Goal: Task Accomplishment & Management: Use online tool/utility

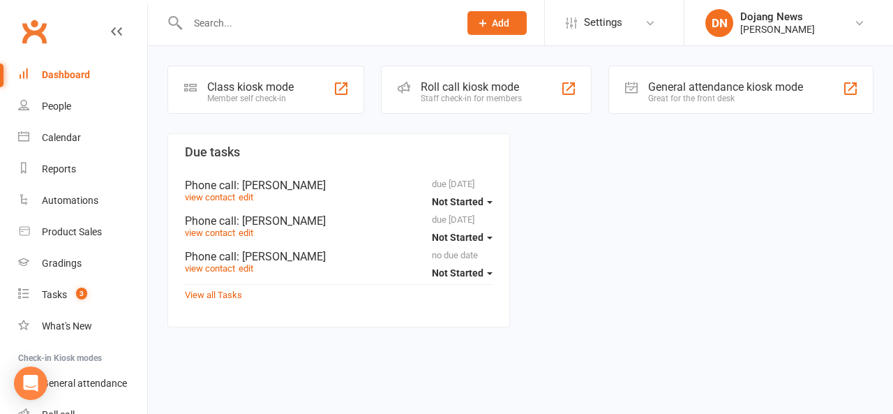
click at [445, 88] on div "Roll call kiosk mode" at bounding box center [471, 86] width 101 height 13
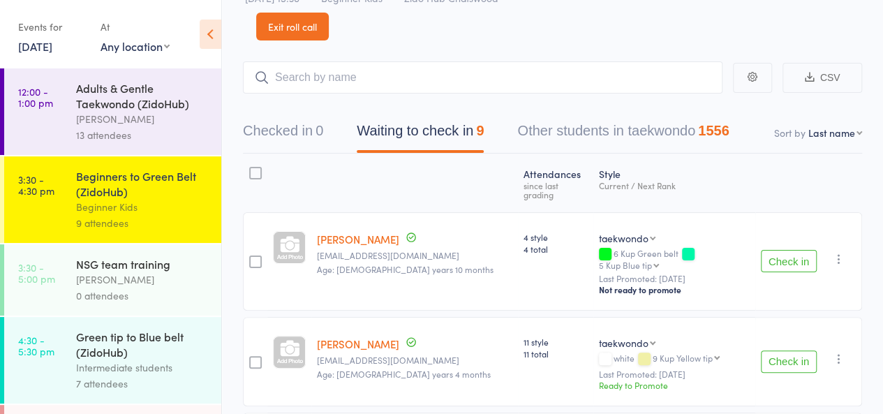
scroll to position [52, 0]
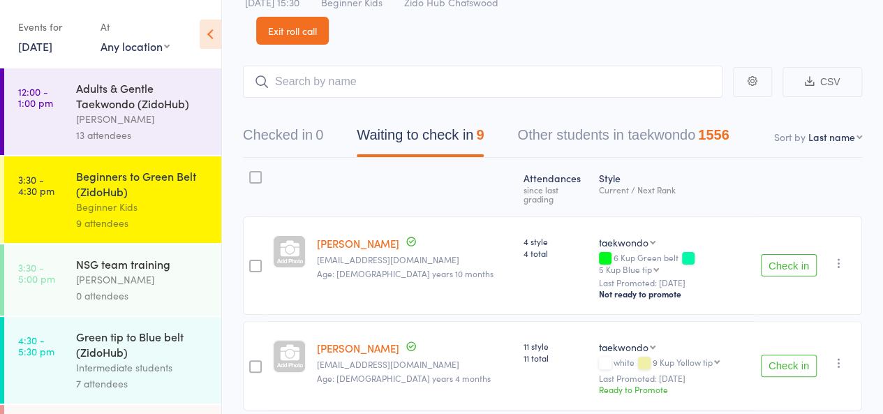
click at [144, 378] on div "7 attendees" at bounding box center [142, 383] width 133 height 16
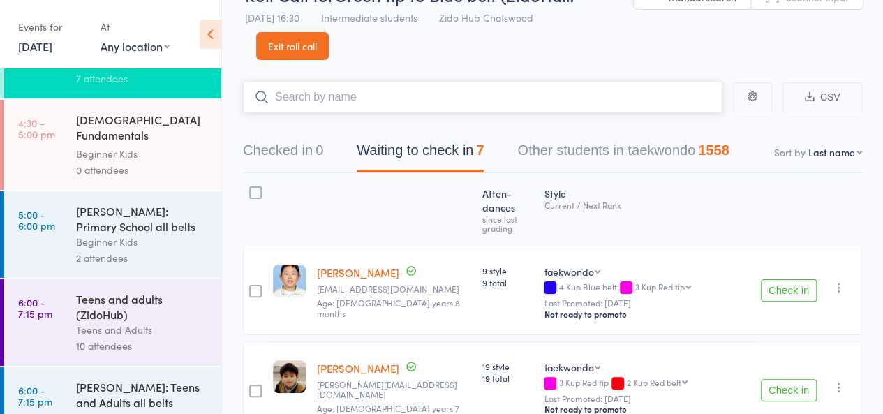
scroll to position [306, 0]
click at [183, 337] on div "10 attendees" at bounding box center [142, 345] width 133 height 16
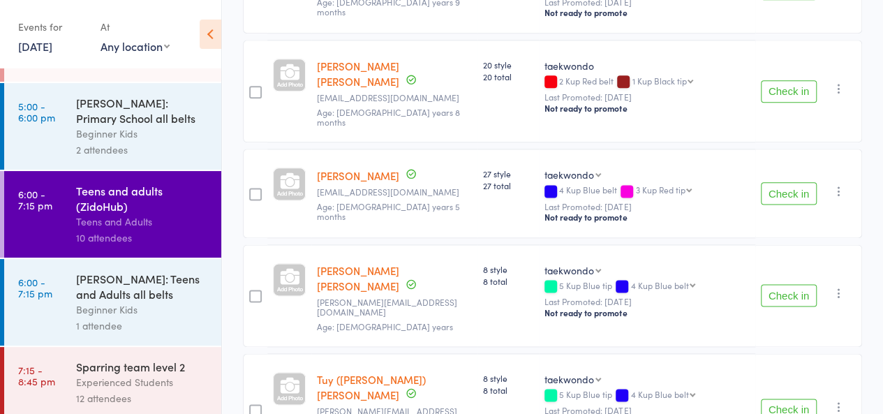
scroll to position [414, 0]
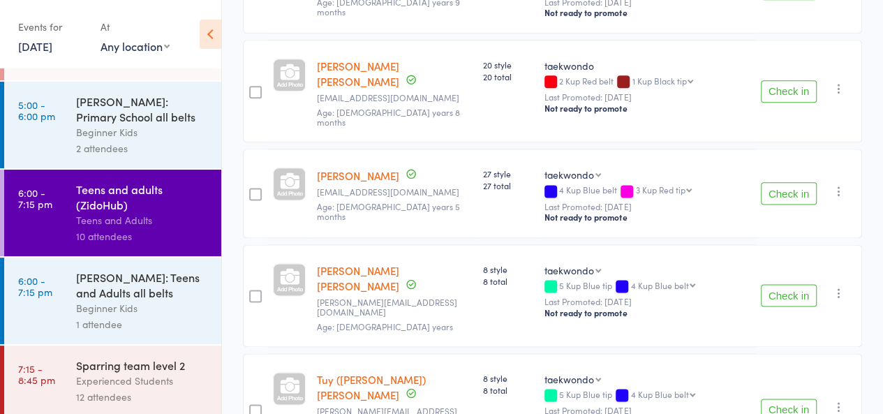
click at [160, 398] on div "12 attendees" at bounding box center [142, 397] width 133 height 16
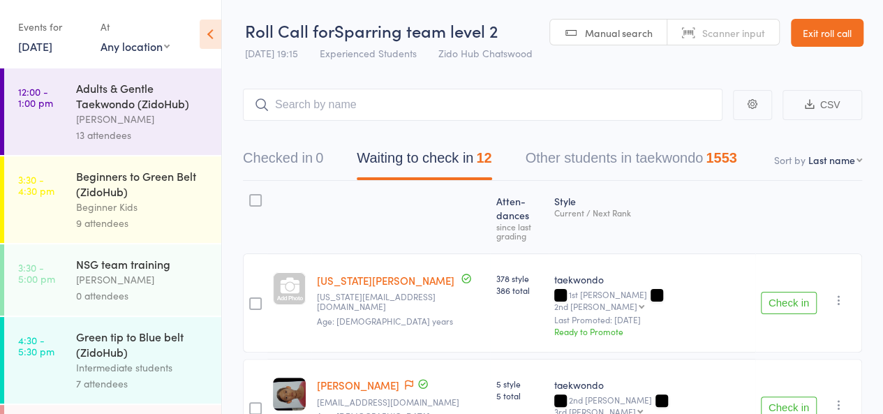
click at [179, 201] on div "Beginner Kids" at bounding box center [142, 207] width 133 height 16
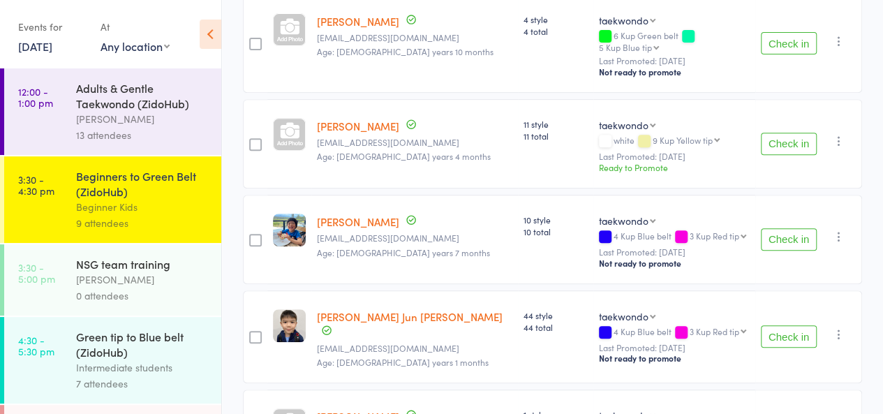
scroll to position [264, 0]
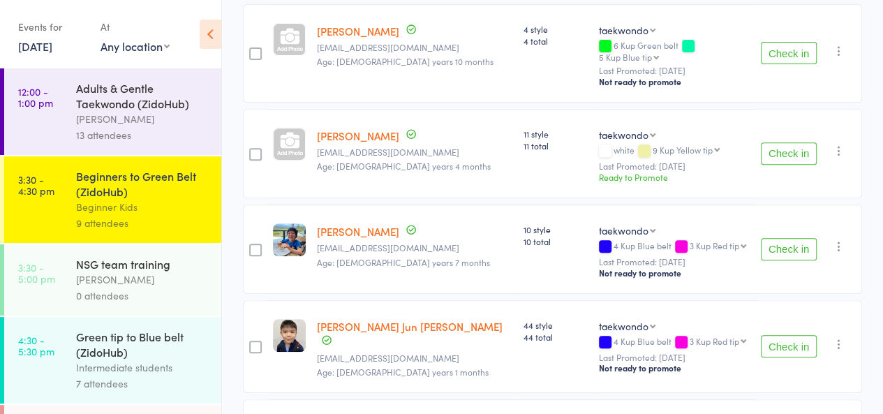
click at [781, 238] on button "Check in" at bounding box center [789, 249] width 56 height 22
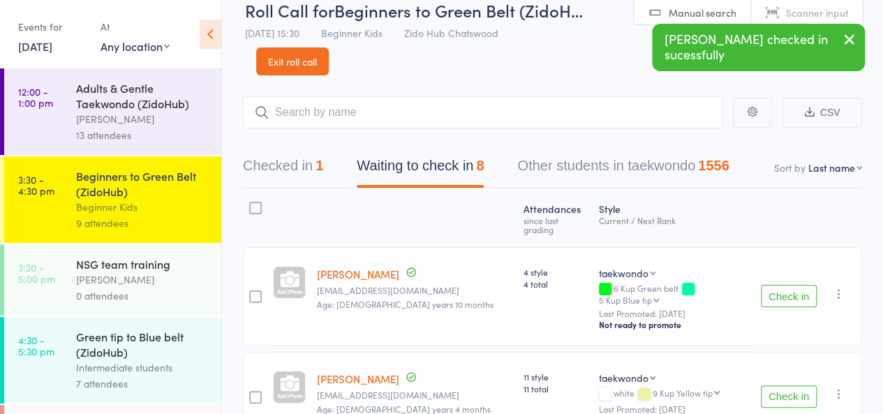
scroll to position [14, 0]
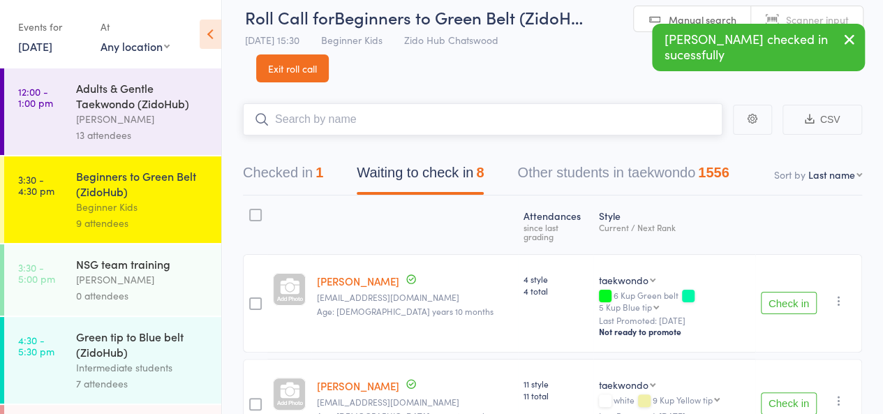
click at [655, 125] on input "search" at bounding box center [482, 119] width 479 height 32
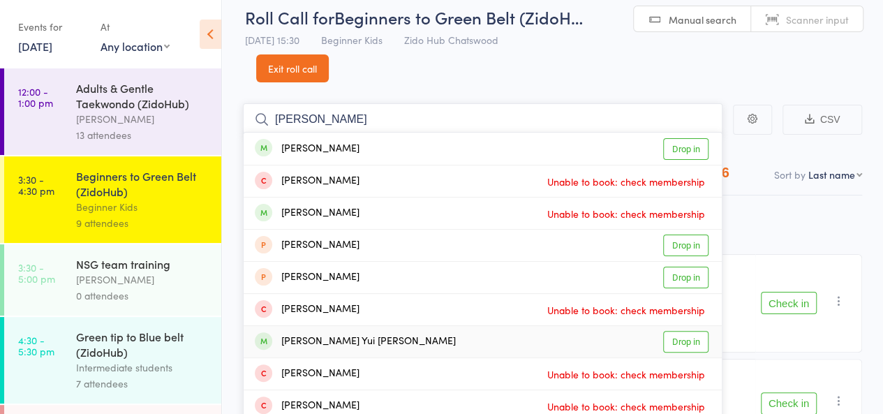
type input "[PERSON_NAME]"
click at [677, 336] on link "Drop in" at bounding box center [685, 342] width 45 height 22
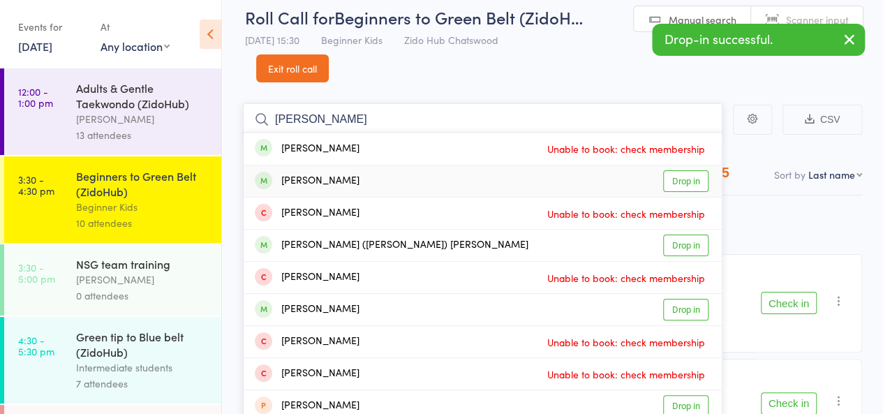
type input "[PERSON_NAME]"
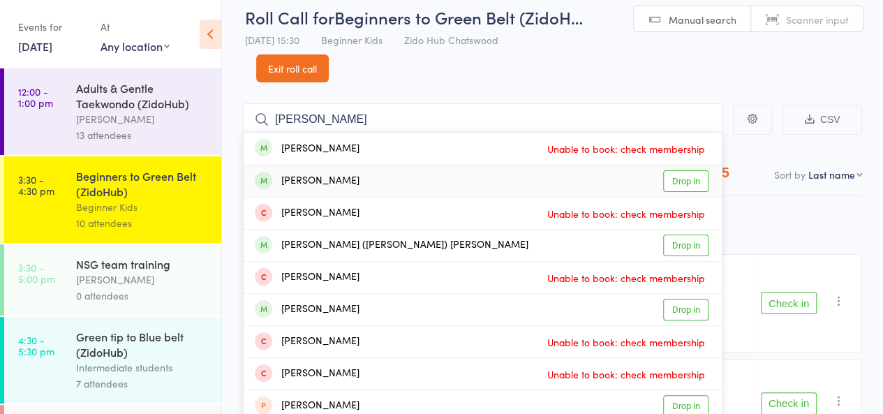
click at [691, 184] on link "Drop in" at bounding box center [685, 181] width 45 height 22
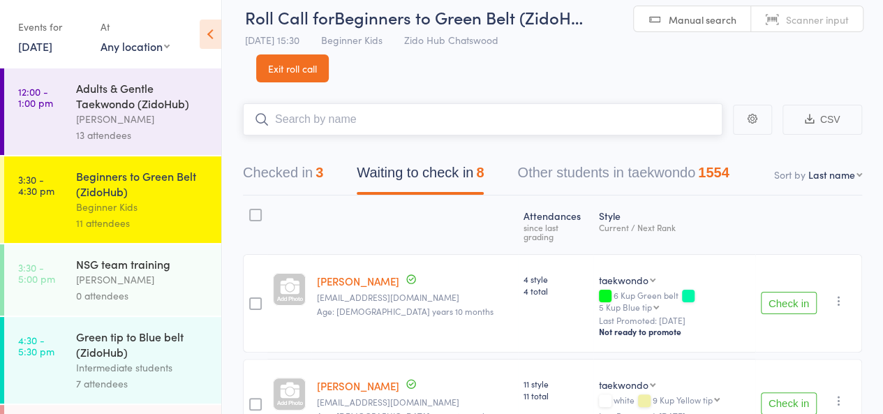
click at [364, 117] on input "search" at bounding box center [482, 119] width 479 height 32
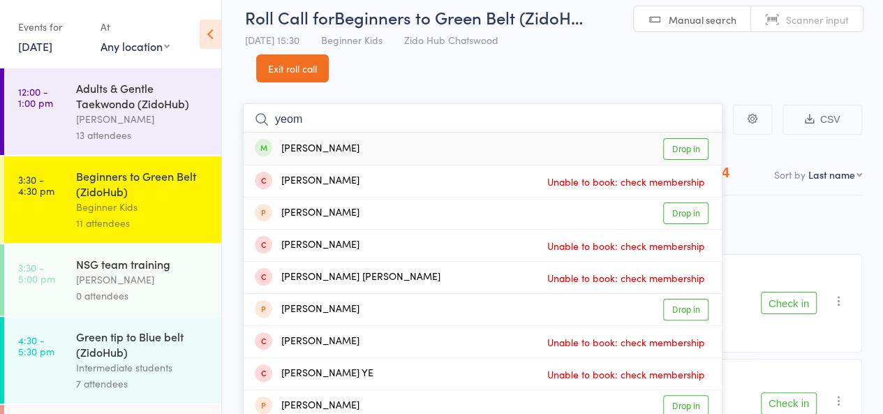
type input "yeom"
click at [680, 144] on link "Drop in" at bounding box center [685, 149] width 45 height 22
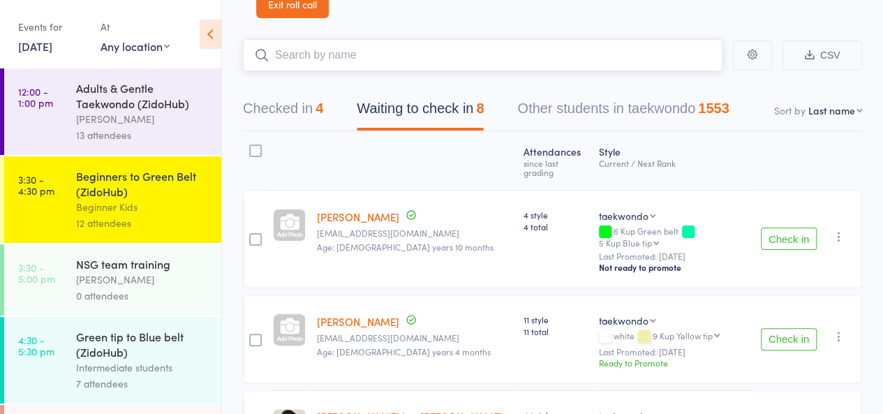
scroll to position [0, 0]
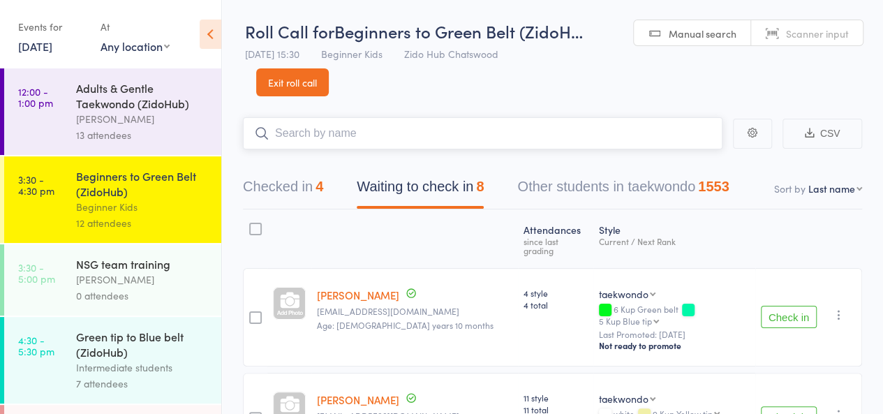
click at [274, 193] on button "Checked in 4" at bounding box center [283, 190] width 80 height 37
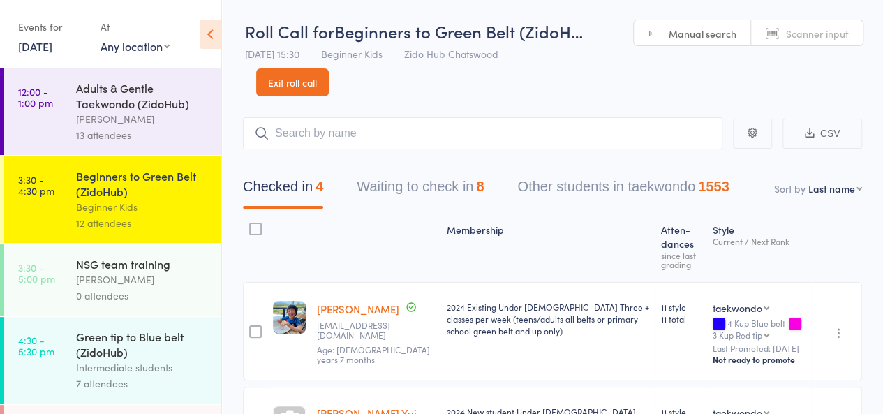
click at [426, 93] on header "Roll Call for Beginners to Green Belt (ZidoH… [DATE] 15:30 Beginner Kids Zido H…" at bounding box center [552, 48] width 661 height 96
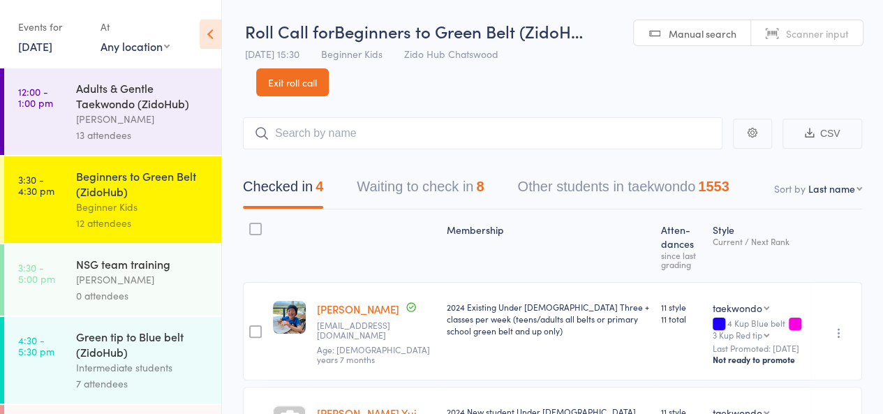
click at [432, 92] on header "Roll Call for Beginners to Green Belt (ZidoH… [DATE] 15:30 Beginner Kids Zido H…" at bounding box center [552, 48] width 661 height 96
click at [597, 137] on input "search" at bounding box center [482, 133] width 479 height 32
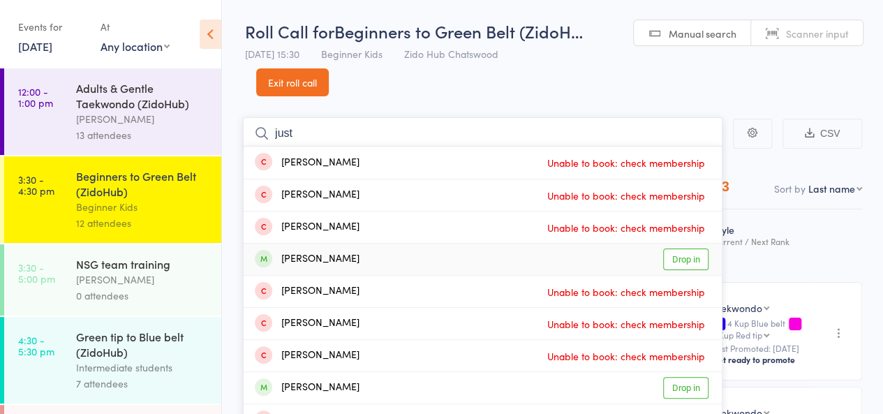
type input "just"
click at [678, 257] on link "Drop in" at bounding box center [685, 259] width 45 height 22
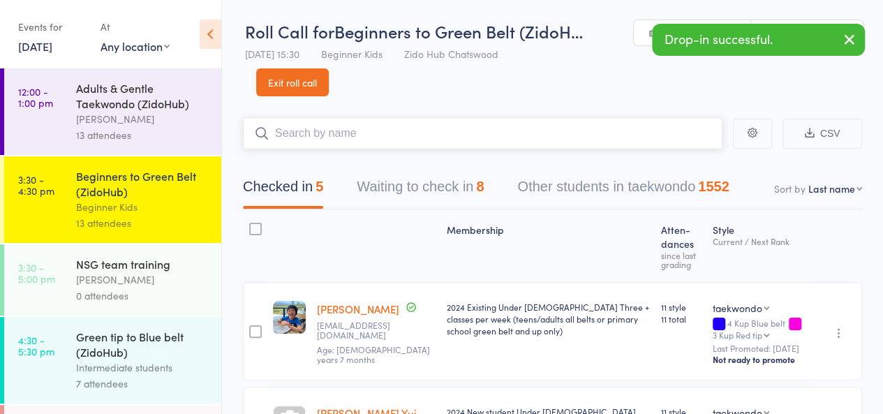
click at [459, 181] on button "Waiting to check in 8" at bounding box center [420, 190] width 127 height 37
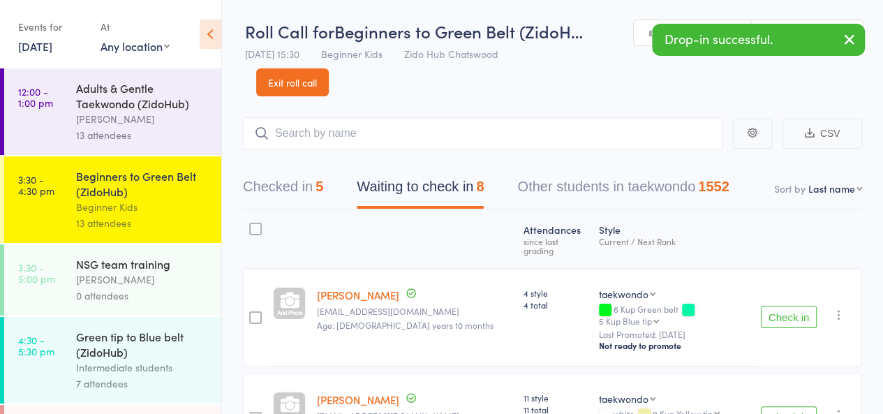
click at [148, 389] on div "7 attendees" at bounding box center [142, 383] width 133 height 16
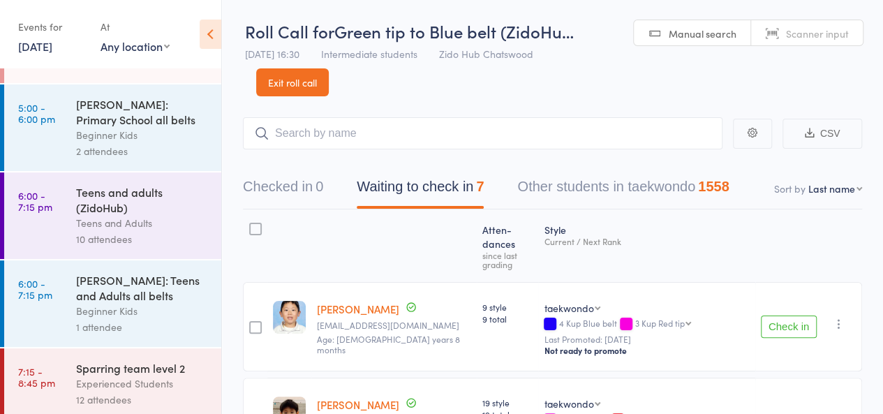
scroll to position [414, 0]
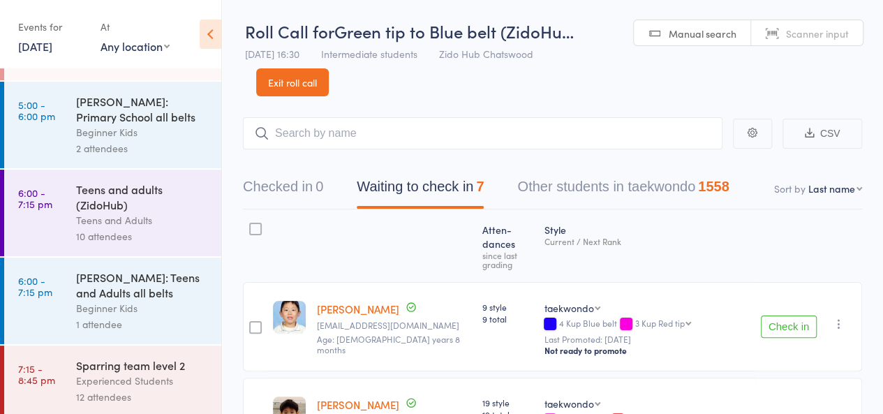
click at [180, 382] on div "Experienced Students" at bounding box center [142, 381] width 133 height 16
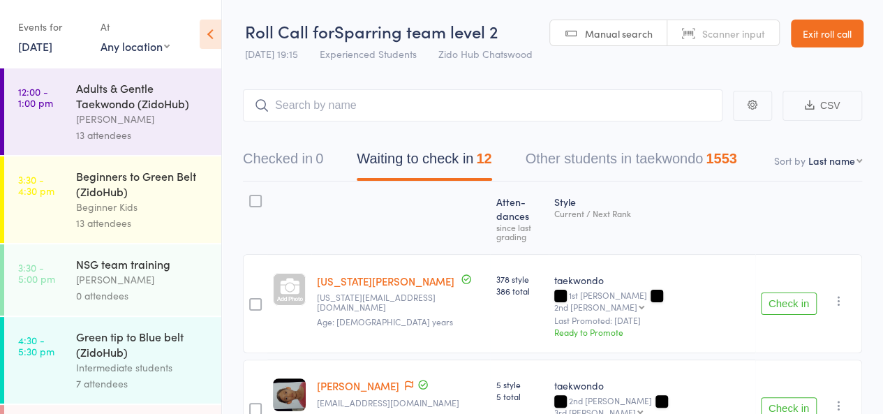
click at [179, 226] on div "13 attendees" at bounding box center [142, 223] width 133 height 16
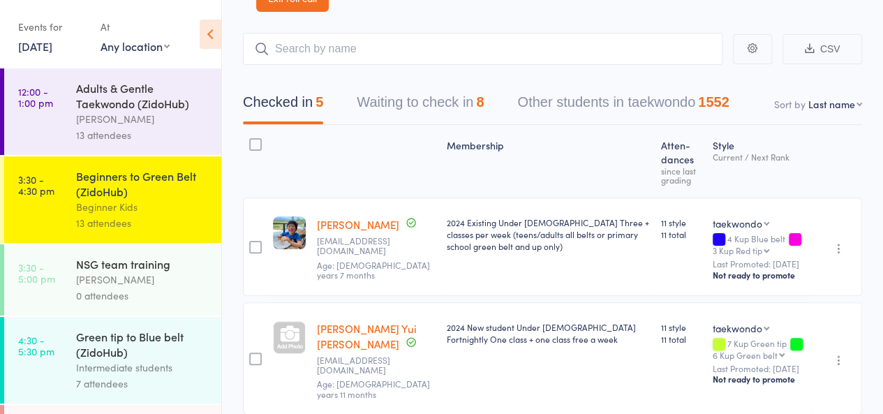
scroll to position [82, 0]
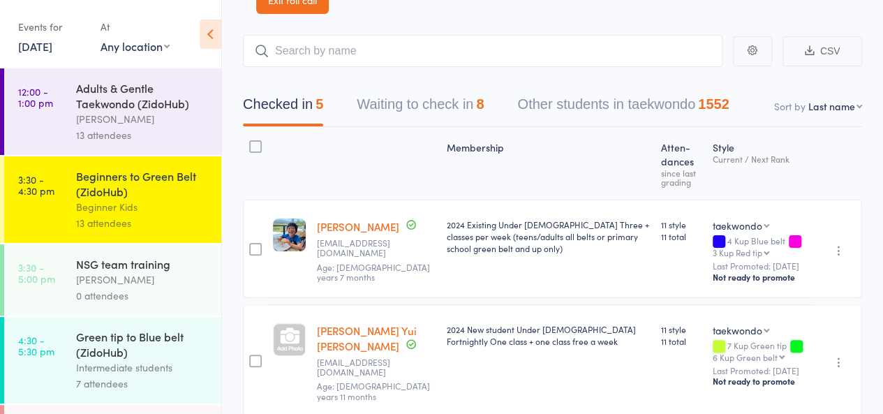
click at [462, 114] on button "Waiting to check in 8" at bounding box center [420, 107] width 127 height 37
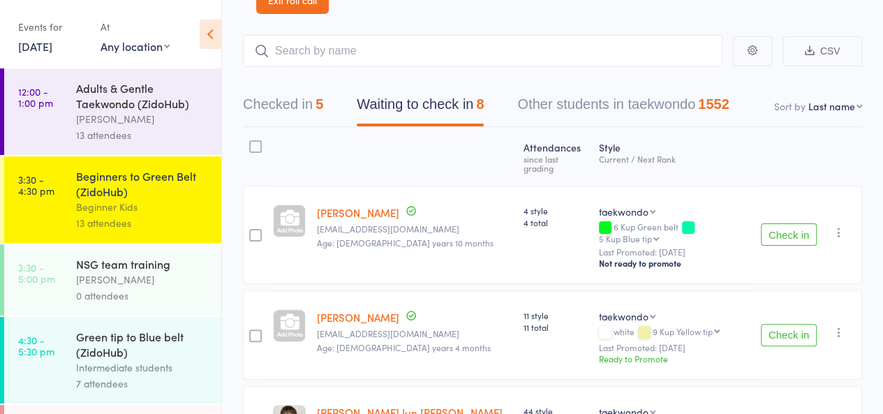
click at [772, 324] on button "Check in" at bounding box center [789, 335] width 56 height 22
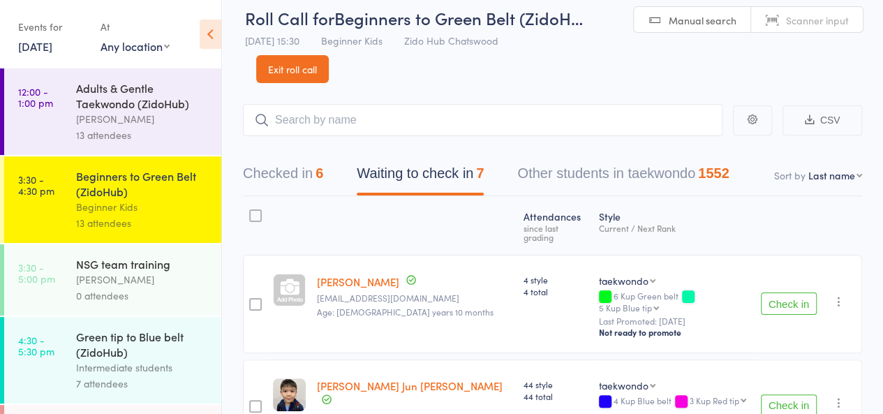
scroll to position [0, 0]
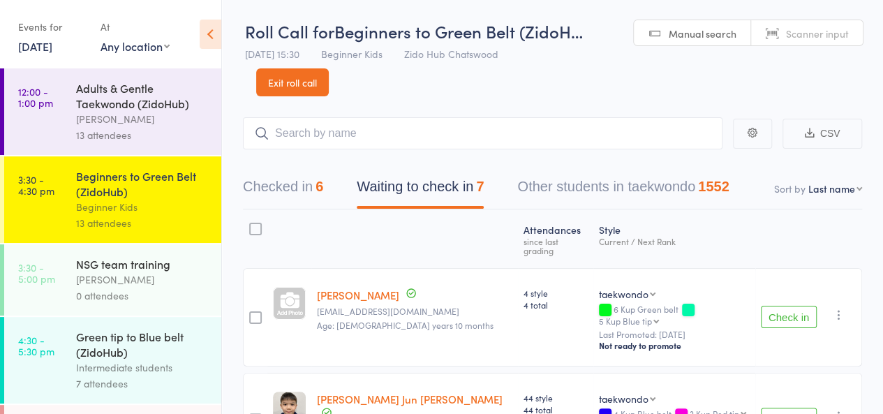
click at [726, 63] on header "Roll Call for Beginners to Green Belt (ZidoH… [DATE] 15:30 Beginner Kids Zido H…" at bounding box center [552, 48] width 661 height 96
click at [634, 128] on input "search" at bounding box center [482, 133] width 479 height 32
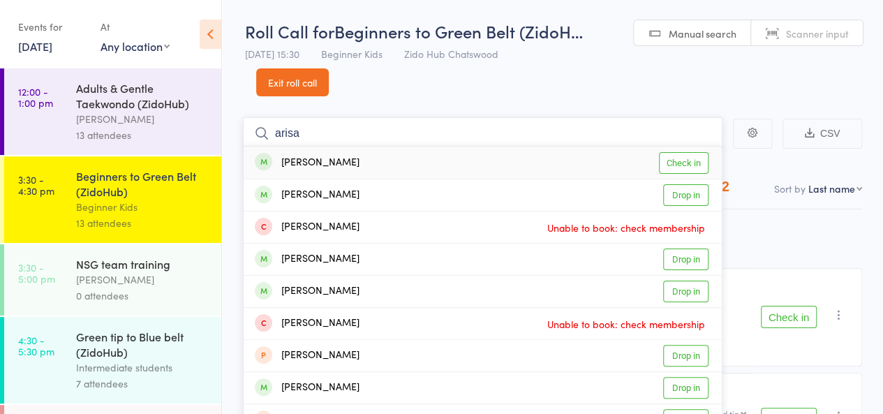
type input "arisa"
click at [689, 164] on link "Check in" at bounding box center [684, 163] width 50 height 22
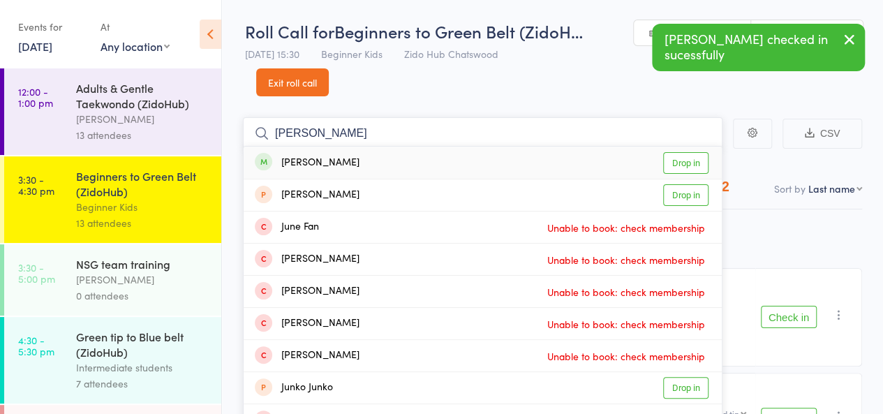
type input "[PERSON_NAME]"
click at [692, 157] on link "Drop in" at bounding box center [685, 163] width 45 height 22
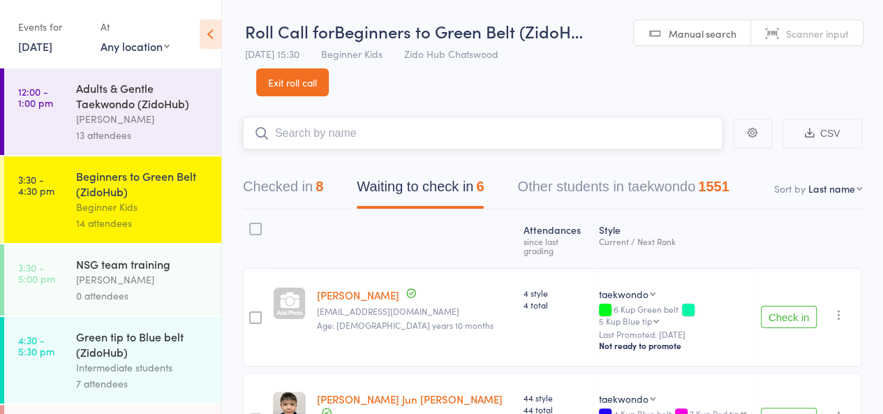
click at [603, 128] on input "search" at bounding box center [482, 133] width 479 height 32
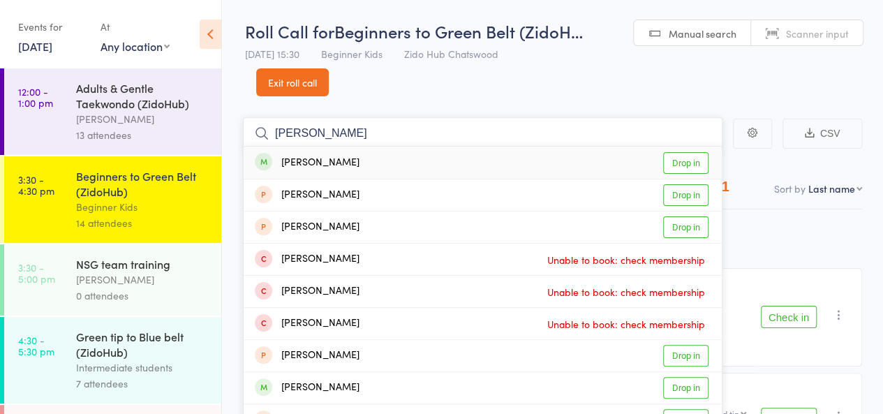
type input "[PERSON_NAME]"
click at [682, 163] on link "Drop in" at bounding box center [685, 163] width 45 height 22
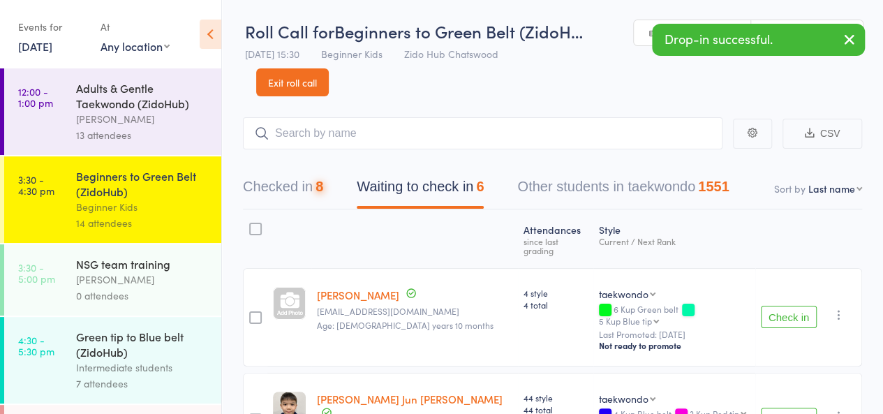
click at [618, 77] on header "Roll Call for Beginners to Green Belt (ZidoH… [DATE] 15:30 Beginner Kids Zido H…" at bounding box center [552, 48] width 661 height 96
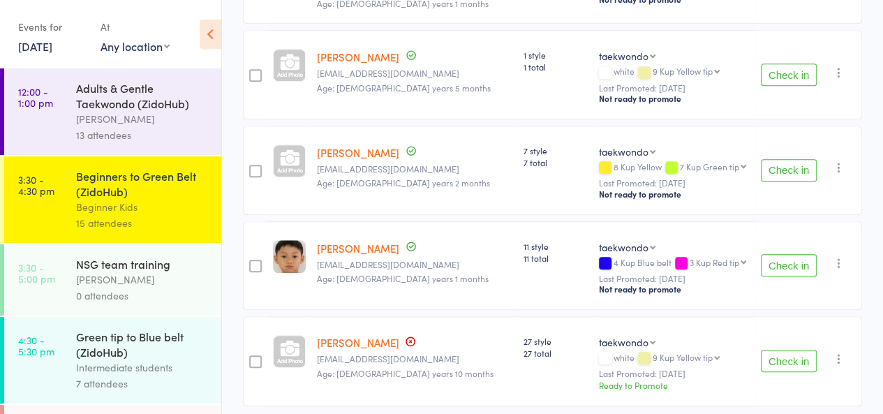
scroll to position [461, 0]
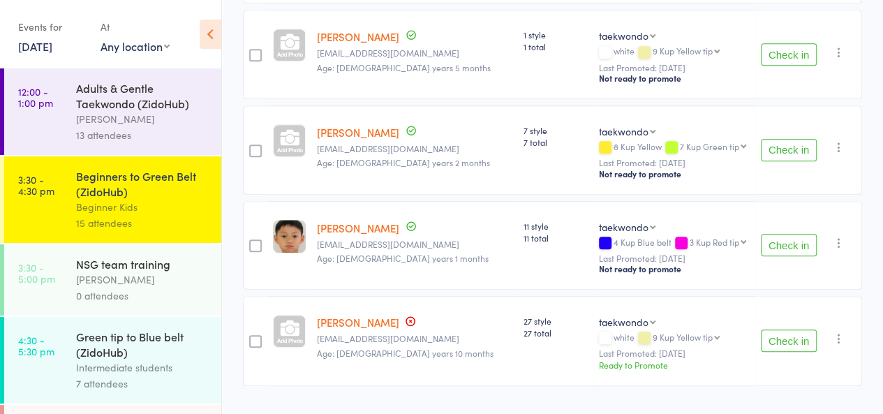
click at [791, 234] on button "Check in" at bounding box center [789, 245] width 56 height 22
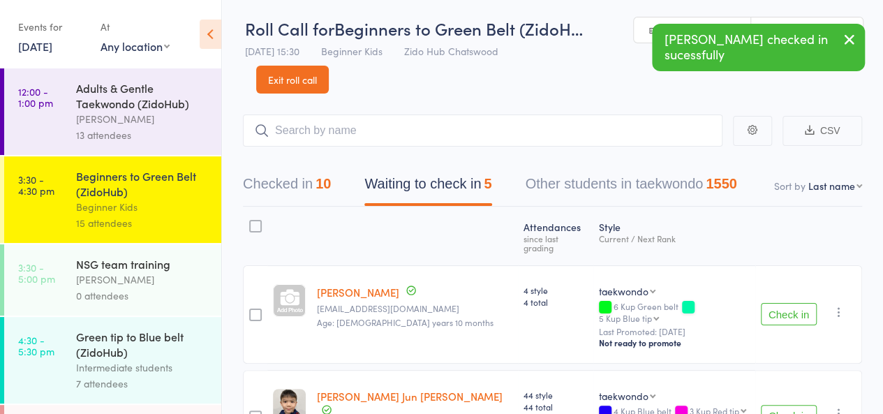
scroll to position [0, 0]
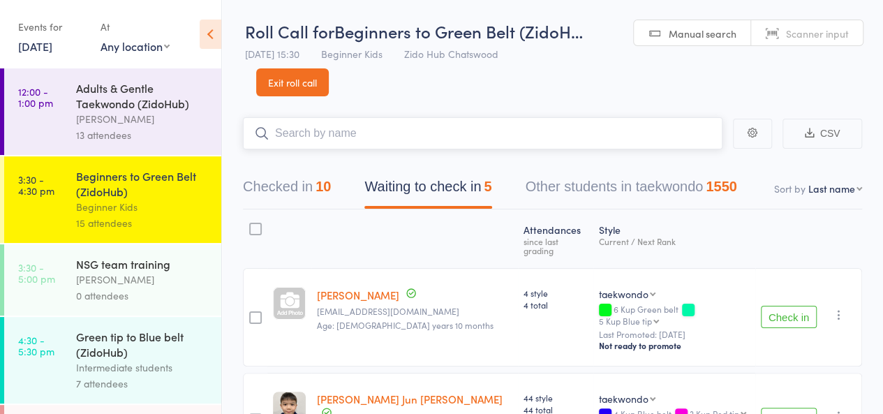
click at [671, 140] on input "search" at bounding box center [482, 133] width 479 height 32
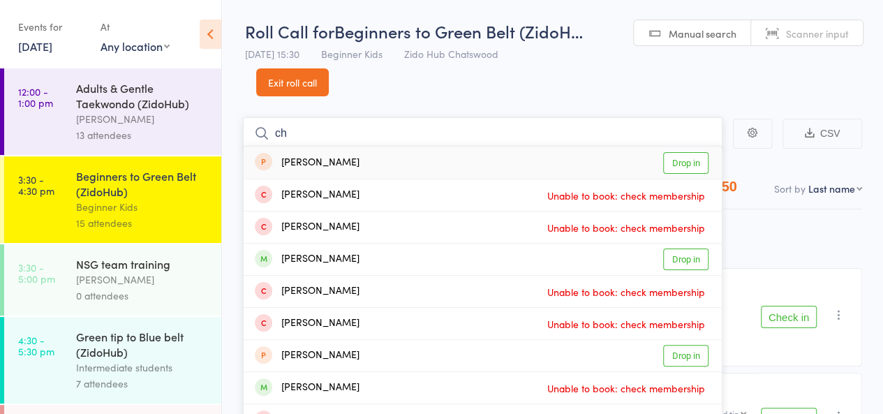
type input "c"
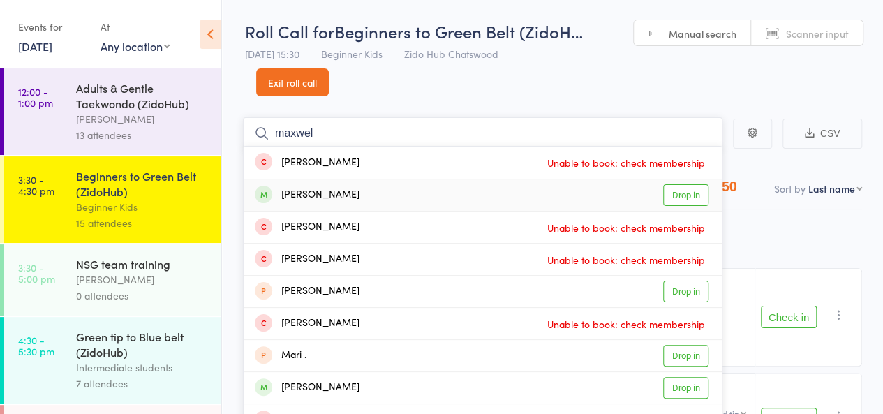
type input "maxwel"
click at [675, 191] on link "Drop in" at bounding box center [685, 195] width 45 height 22
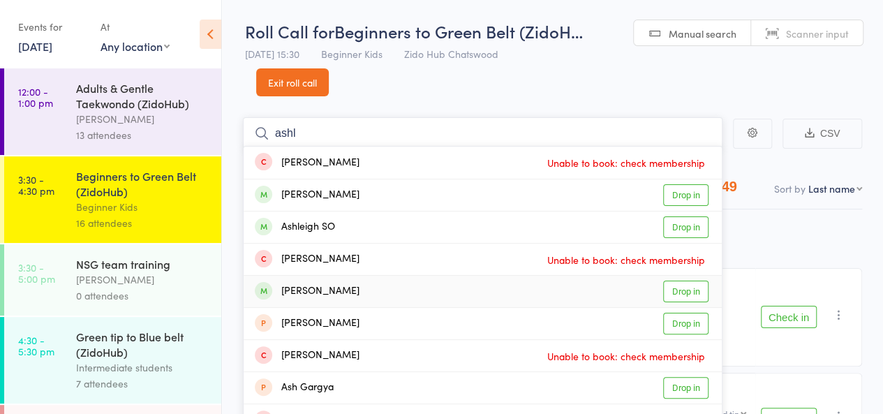
type input "ashl"
click at [691, 288] on link "Drop in" at bounding box center [685, 292] width 45 height 22
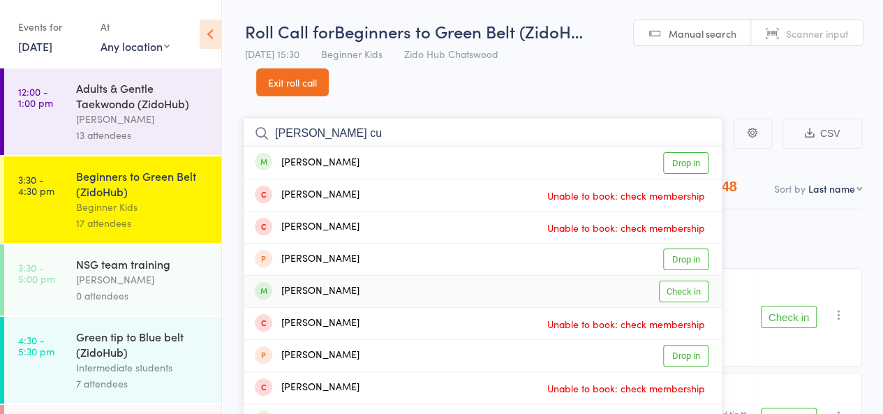
type input "[PERSON_NAME] cu"
click at [694, 292] on link "Check in" at bounding box center [684, 292] width 50 height 22
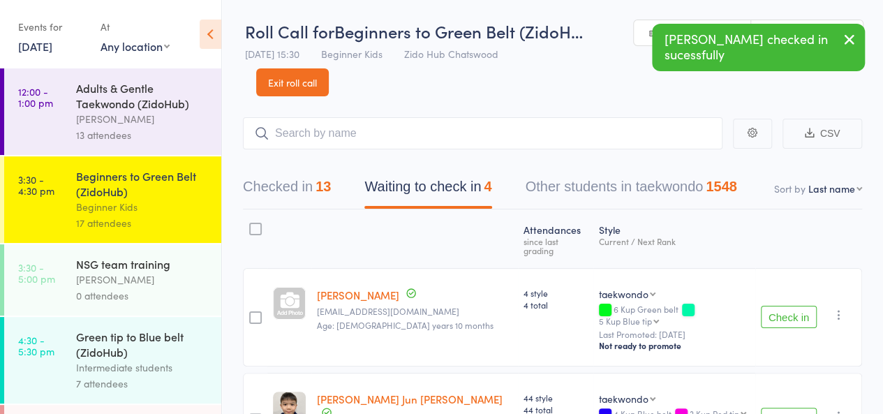
click at [608, 94] on header "Roll Call for Beginners to Green Belt (ZidoH… [DATE] 15:30 Beginner Kids Zido H…" at bounding box center [552, 48] width 661 height 96
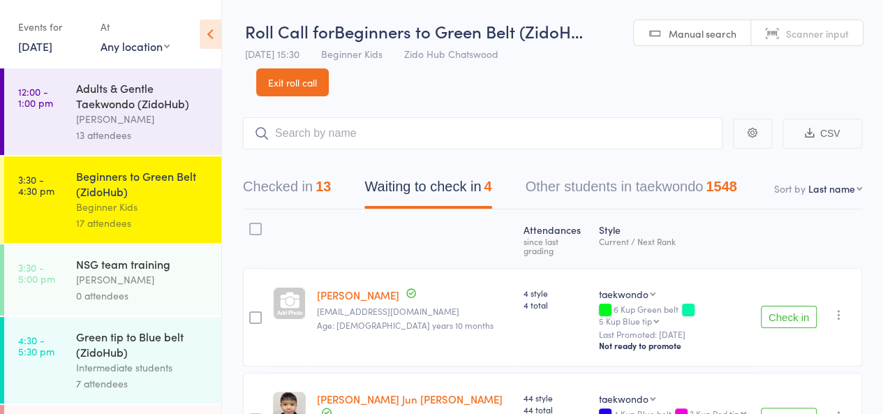
click at [278, 190] on button "Checked in 13" at bounding box center [287, 190] width 88 height 37
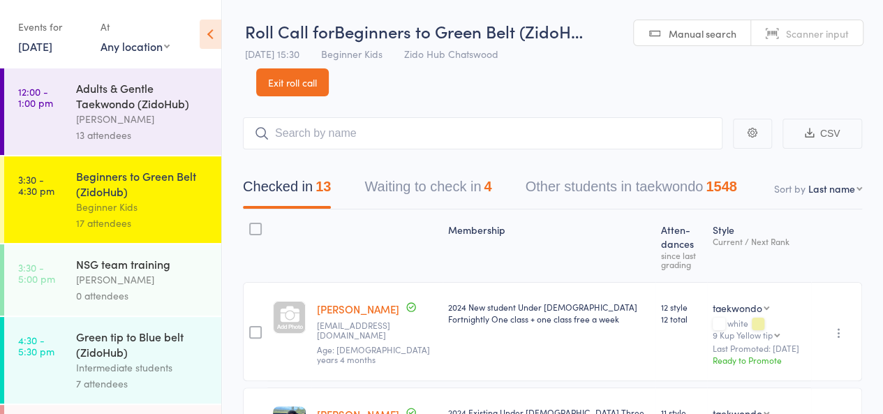
click at [472, 188] on button "Waiting to check in 4" at bounding box center [427, 190] width 127 height 37
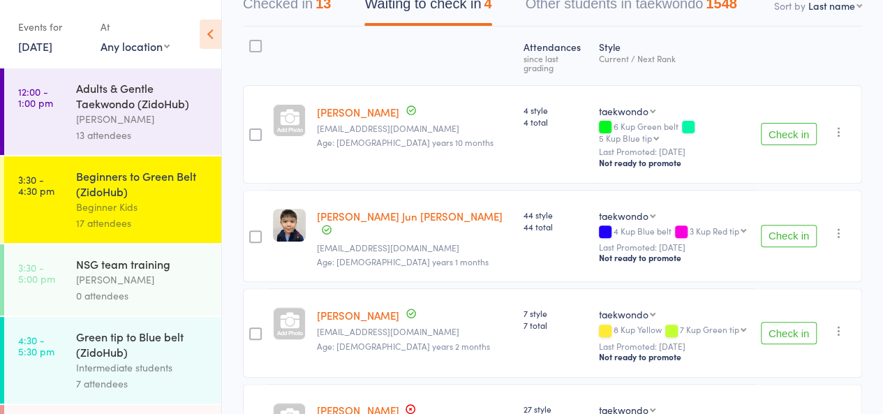
scroll to position [184, 0]
click at [787, 223] on button "Check in" at bounding box center [789, 234] width 56 height 22
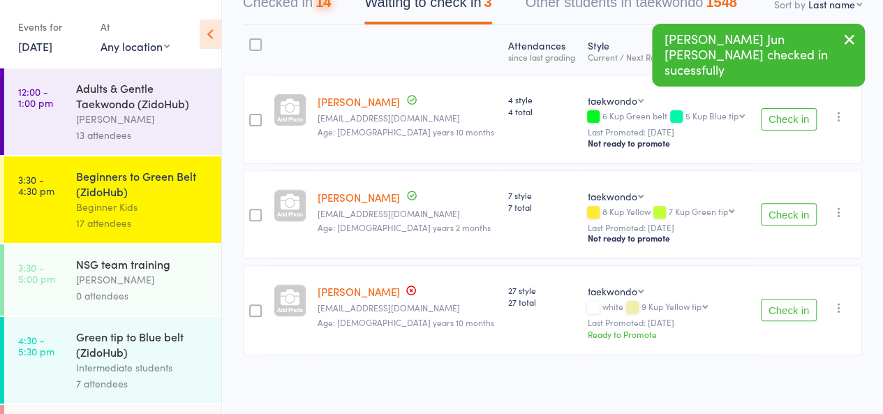
scroll to position [180, 0]
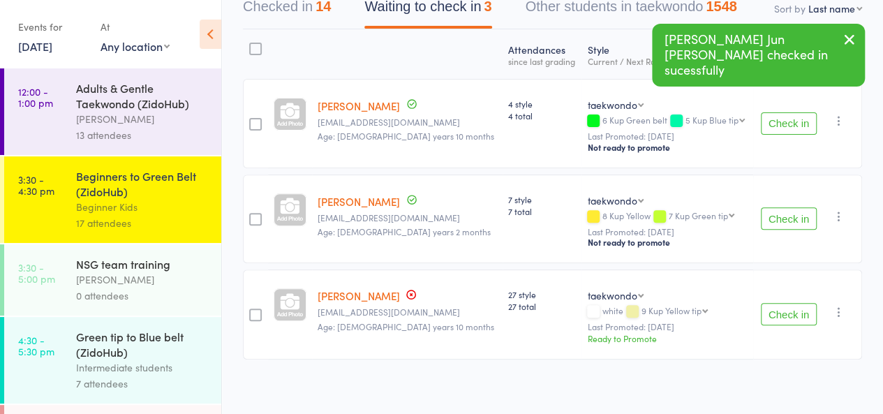
click at [784, 210] on button "Check in" at bounding box center [789, 218] width 56 height 22
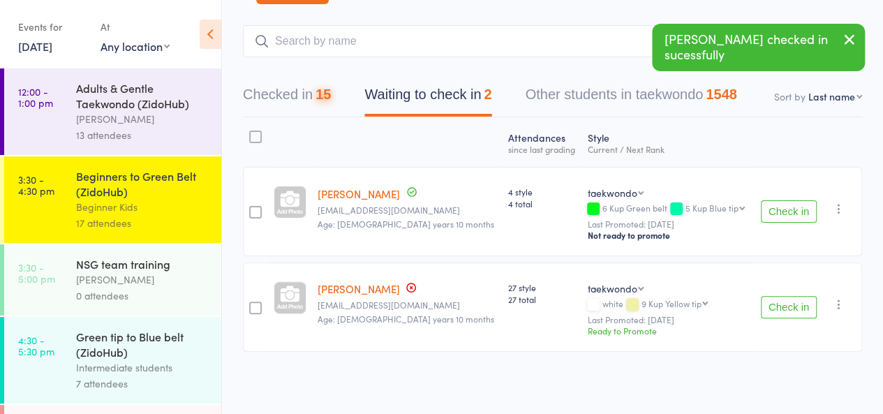
scroll to position [87, 0]
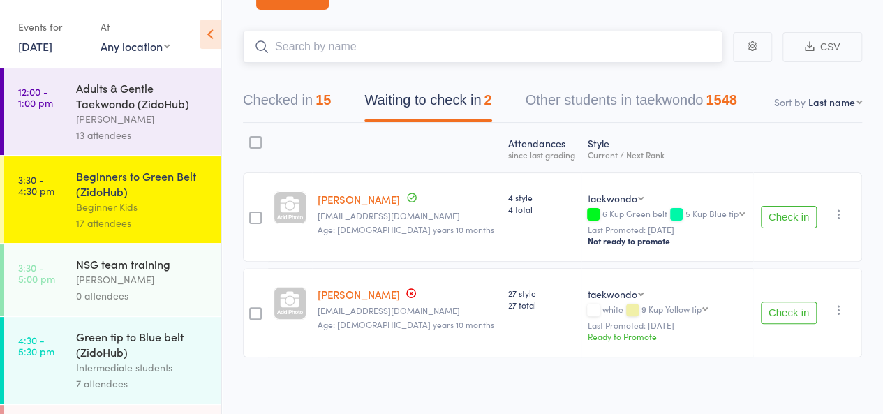
click at [662, 52] on input "search" at bounding box center [482, 47] width 479 height 32
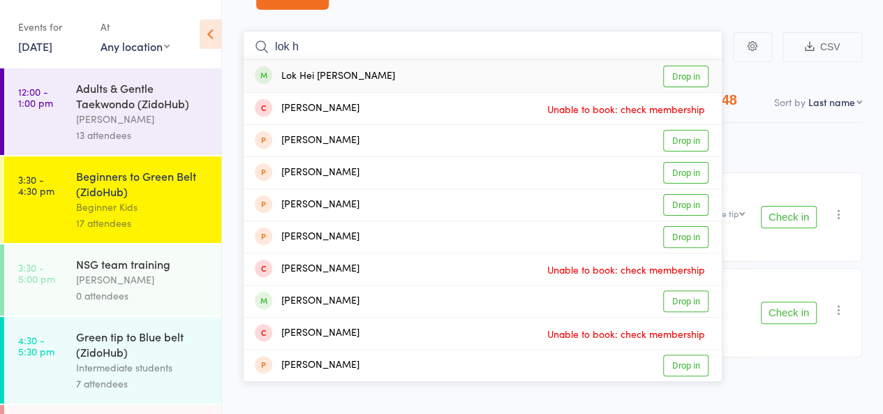
type input "lok h"
click at [678, 82] on link "Drop in" at bounding box center [685, 77] width 45 height 22
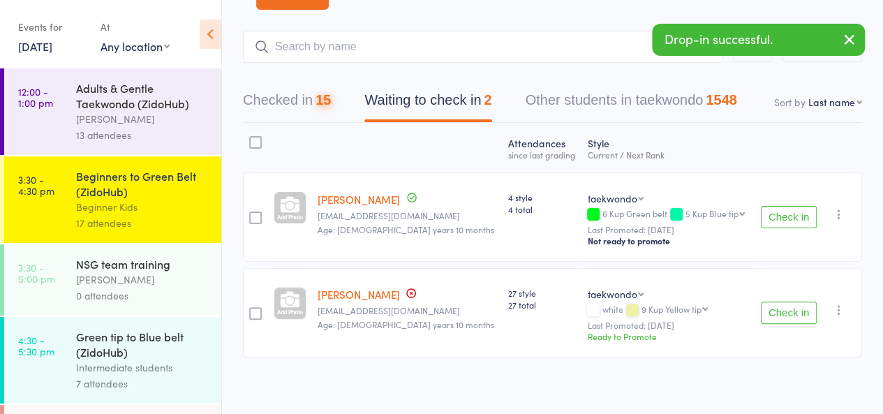
click at [659, 39] on div "Drop-in successful." at bounding box center [758, 40] width 213 height 32
click at [611, 46] on input "search" at bounding box center [482, 47] width 479 height 32
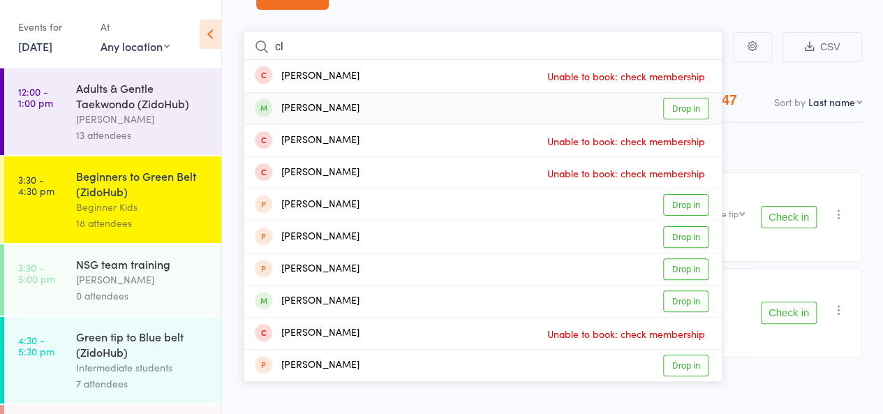
type input "c"
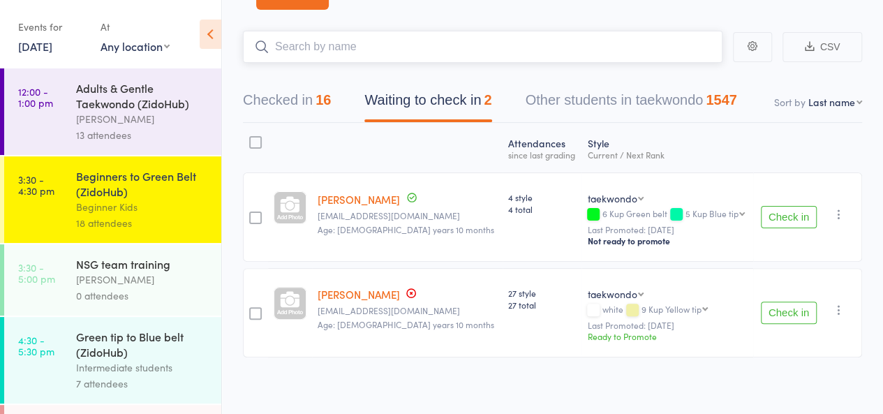
click at [648, 50] on input "search" at bounding box center [482, 47] width 479 height 32
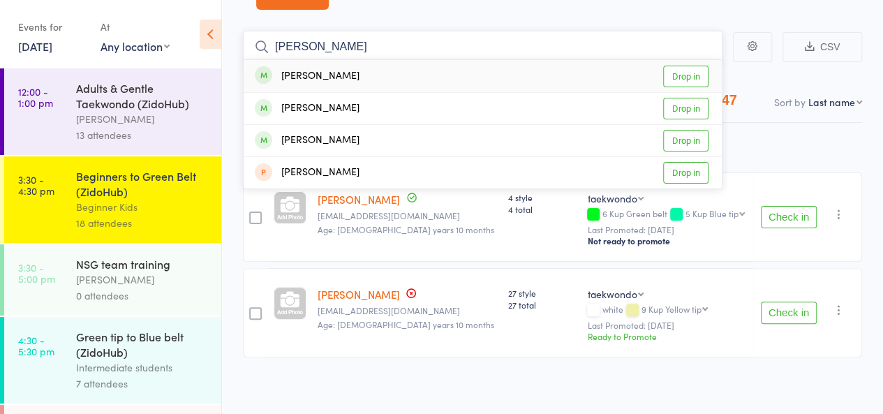
type input "[PERSON_NAME]"
click at [699, 75] on link "Drop in" at bounding box center [685, 77] width 45 height 22
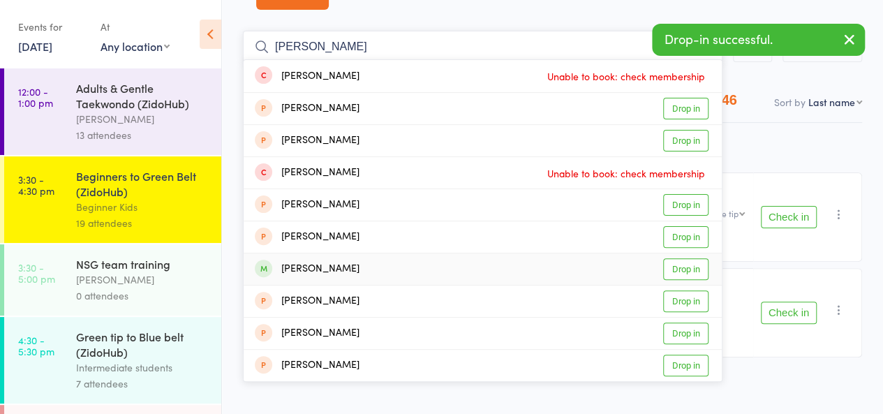
type input "[PERSON_NAME]"
click at [701, 267] on link "Drop in" at bounding box center [685, 269] width 45 height 22
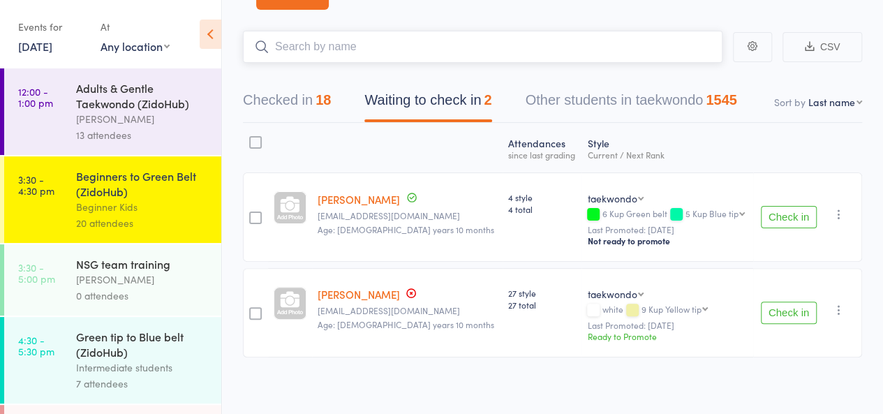
click at [688, 49] on input "search" at bounding box center [482, 47] width 479 height 32
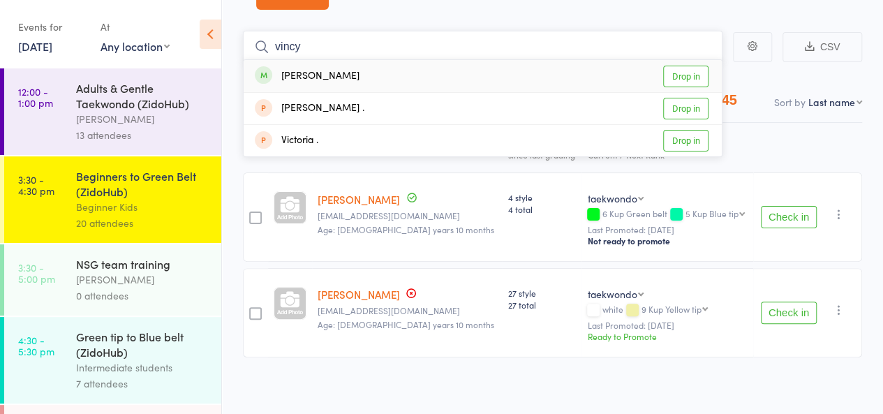
type input "vincy"
click at [695, 73] on link "Drop in" at bounding box center [685, 77] width 45 height 22
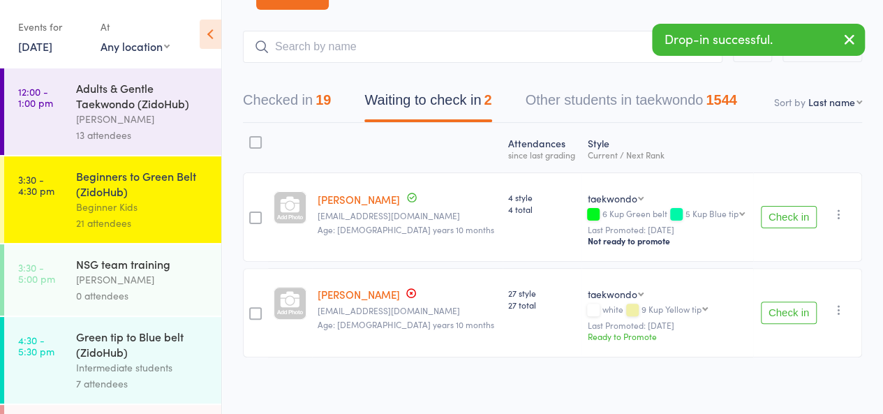
click at [620, 13] on main "CSV Checked in 19 Waiting to check in 2 Other students in taekwondo 1544 Sort b…" at bounding box center [552, 215] width 661 height 410
click at [627, 13] on main "CSV Checked in 19 Waiting to check in 2 Other students in taekwondo 1544 Sort b…" at bounding box center [552, 215] width 661 height 410
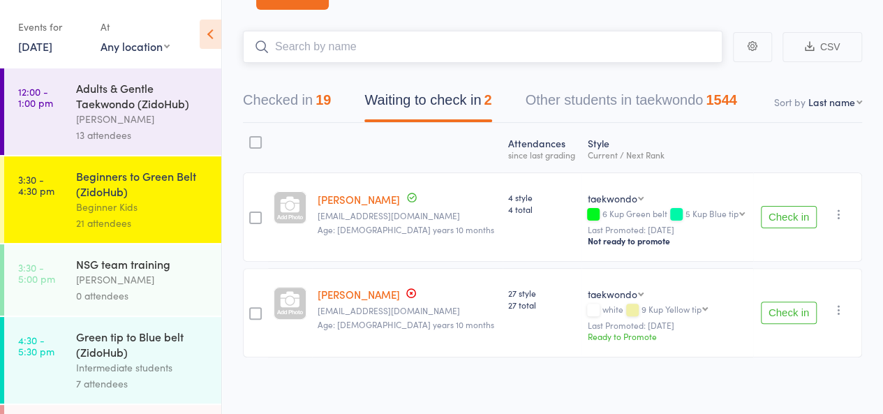
click at [620, 42] on input "search" at bounding box center [482, 47] width 479 height 32
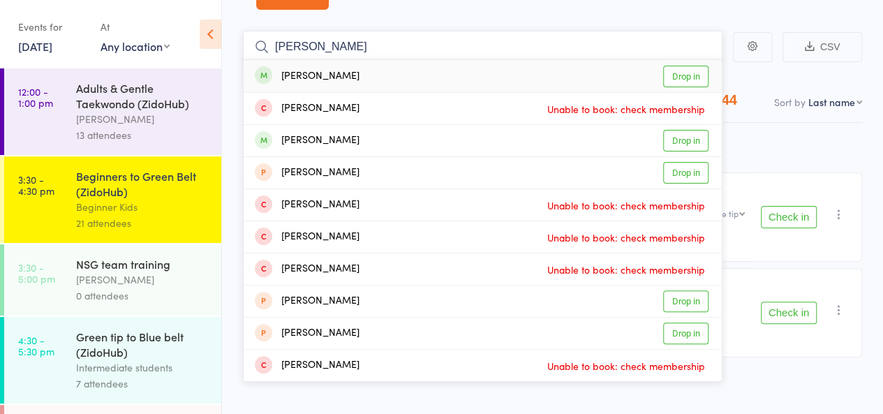
type input "[PERSON_NAME]"
click at [682, 75] on link "Drop in" at bounding box center [685, 77] width 45 height 22
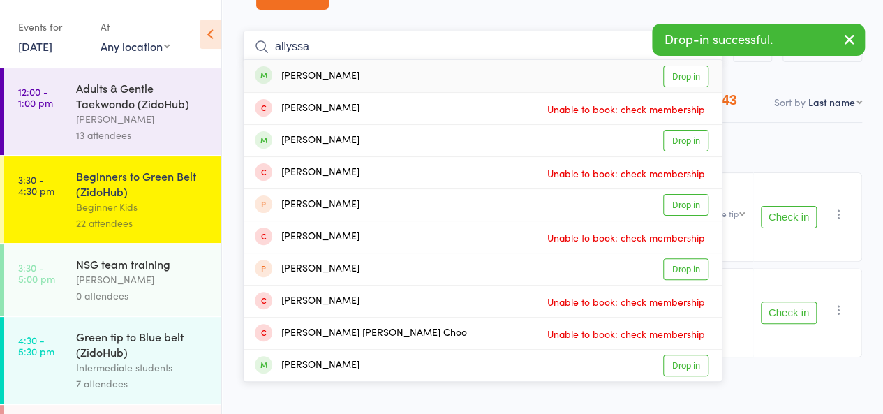
type input "allyssa"
click at [684, 79] on link "Drop in" at bounding box center [685, 77] width 45 height 22
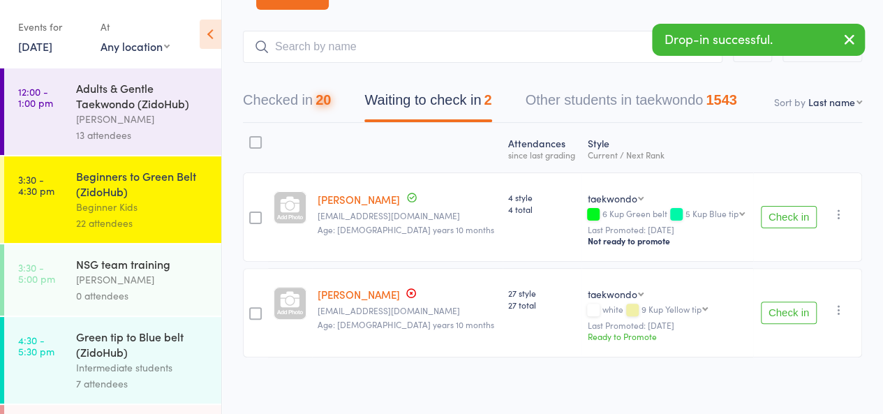
click at [560, 24] on main "CSV Checked in 20 Waiting to check in 2 Other students in taekwondo 1543 Sort b…" at bounding box center [552, 215] width 661 height 410
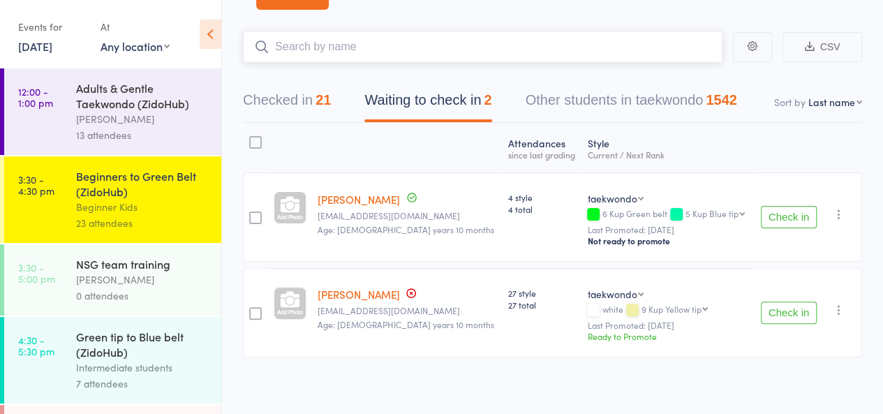
click at [536, 44] on input "search" at bounding box center [482, 47] width 479 height 32
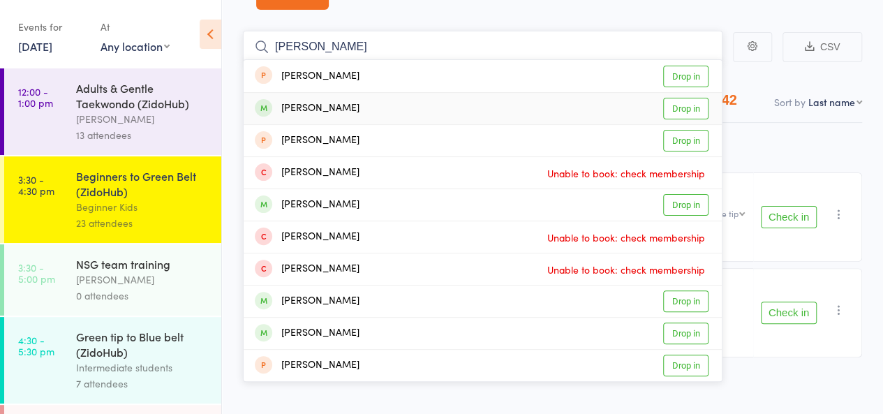
type input "[PERSON_NAME]"
click at [674, 106] on link "Drop in" at bounding box center [685, 109] width 45 height 22
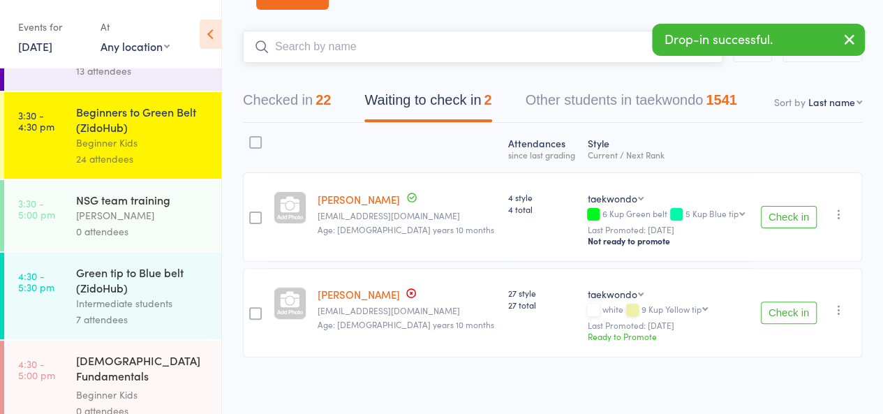
scroll to position [0, 0]
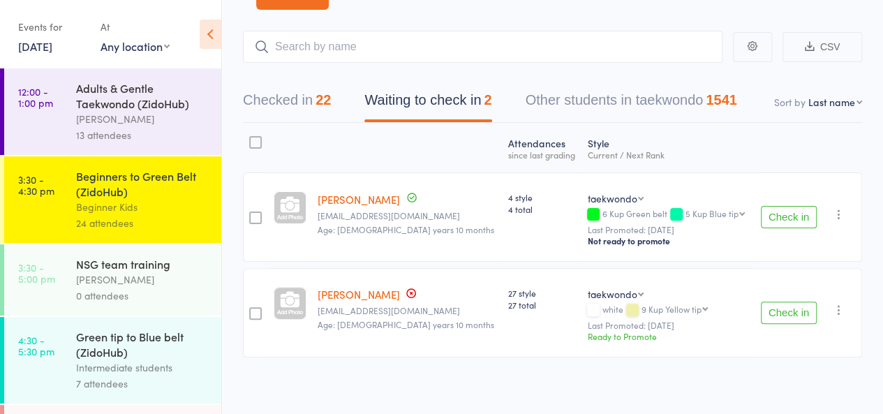
click at [449, 12] on main "CSV Checked in 22 Waiting to check in 2 Other students in taekwondo 1541 Sort b…" at bounding box center [552, 215] width 661 height 410
click at [560, 22] on main "CSV Checked in 22 Waiting to check in 2 Other students in taekwondo 1541 Sort b…" at bounding box center [552, 215] width 661 height 410
click at [128, 345] on div "Green tip to Blue belt (ZidoHub)" at bounding box center [142, 344] width 133 height 31
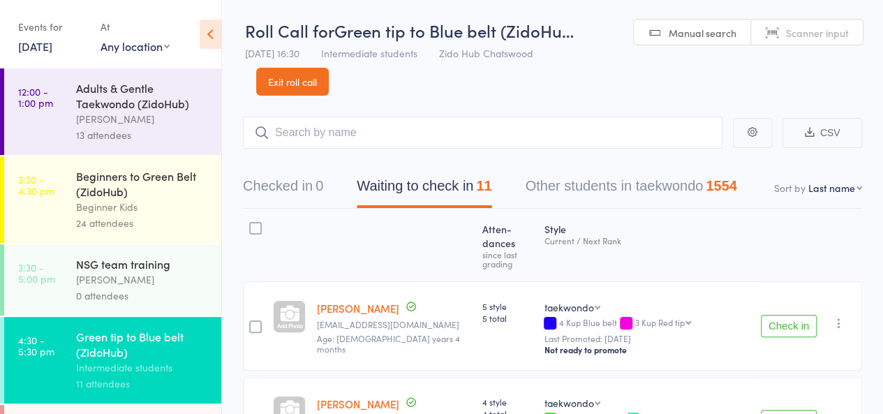
click at [792, 315] on button "Check in" at bounding box center [789, 326] width 56 height 22
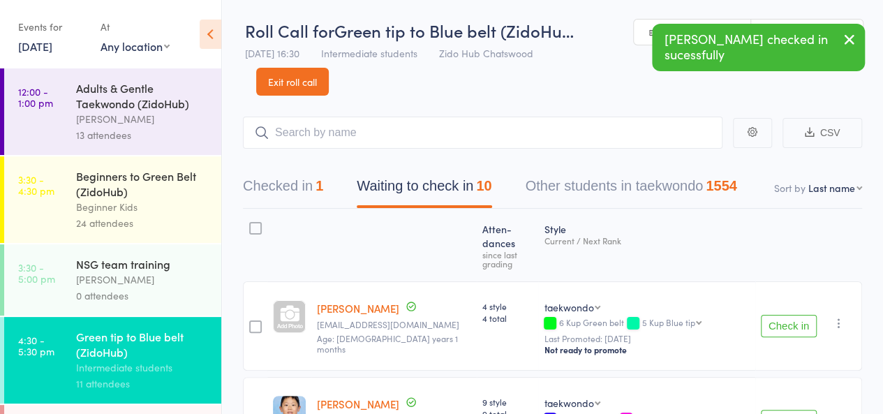
click at [792, 315] on button "Check in" at bounding box center [789, 326] width 56 height 22
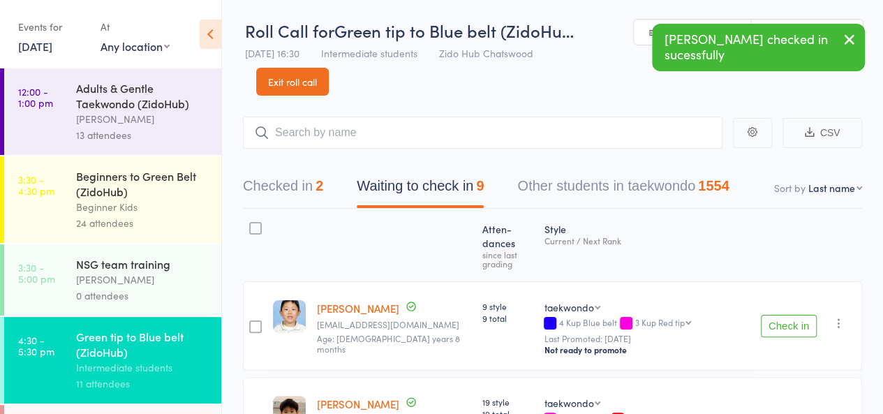
click at [792, 315] on button "Check in" at bounding box center [789, 326] width 56 height 22
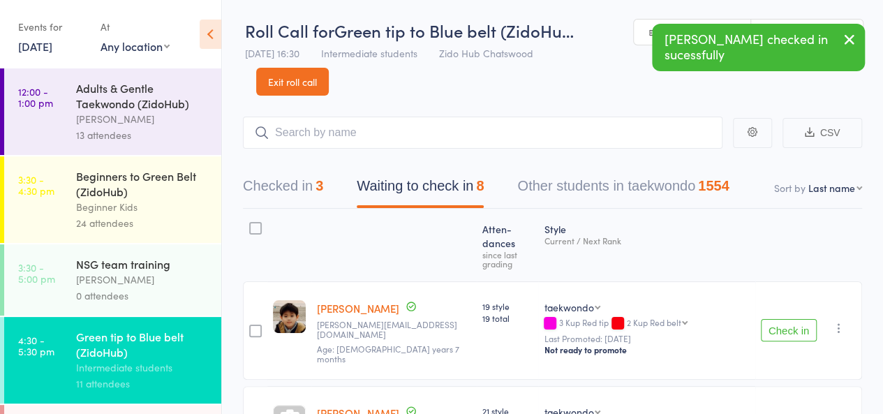
click at [792, 319] on button "Check in" at bounding box center [789, 330] width 56 height 22
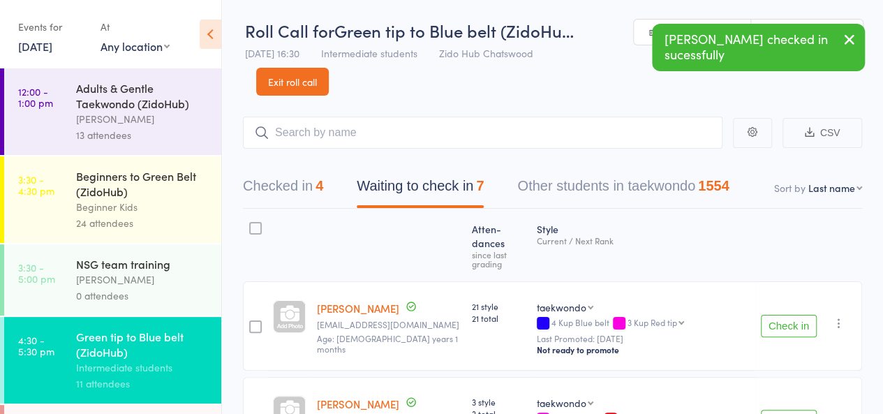
click at [792, 315] on button "Check in" at bounding box center [789, 326] width 56 height 22
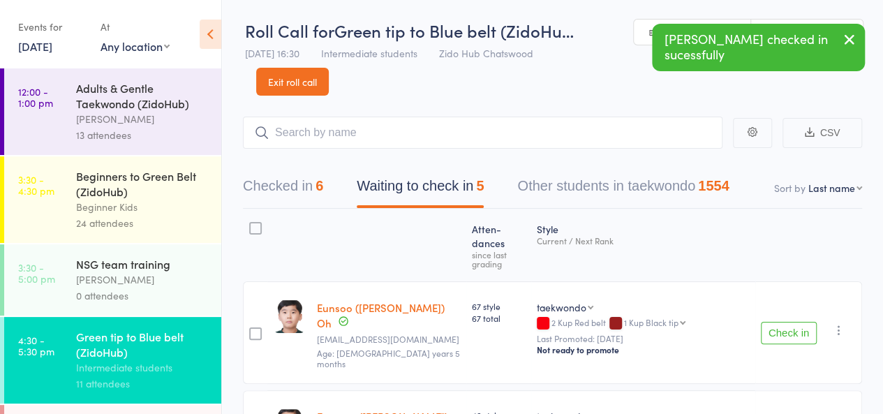
click at [792, 322] on button "Check in" at bounding box center [789, 333] width 56 height 22
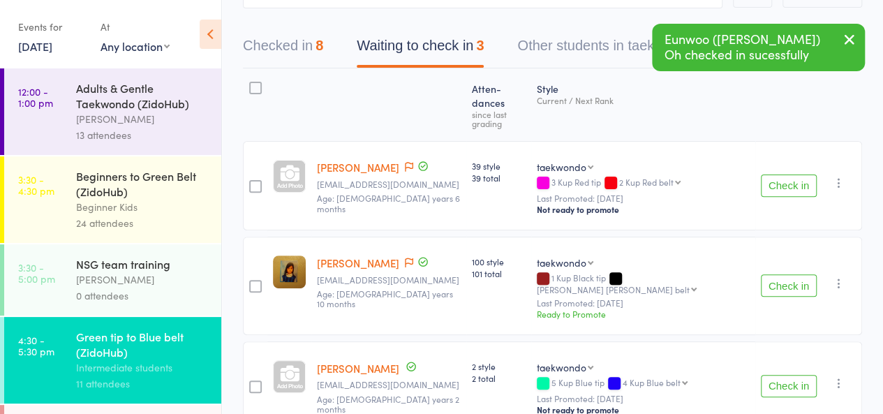
scroll to position [180, 0]
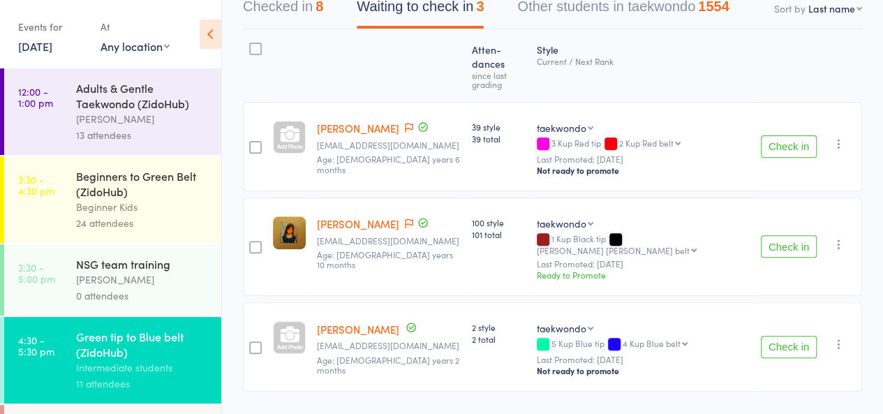
click at [782, 336] on button "Check in" at bounding box center [789, 347] width 56 height 22
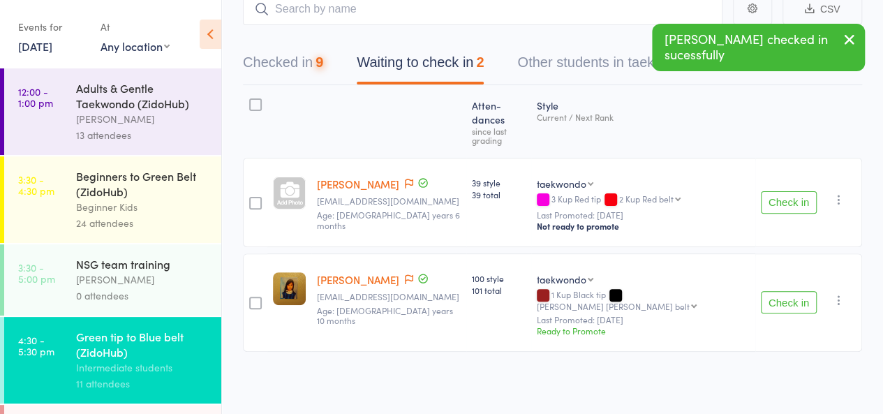
scroll to position [87, 0]
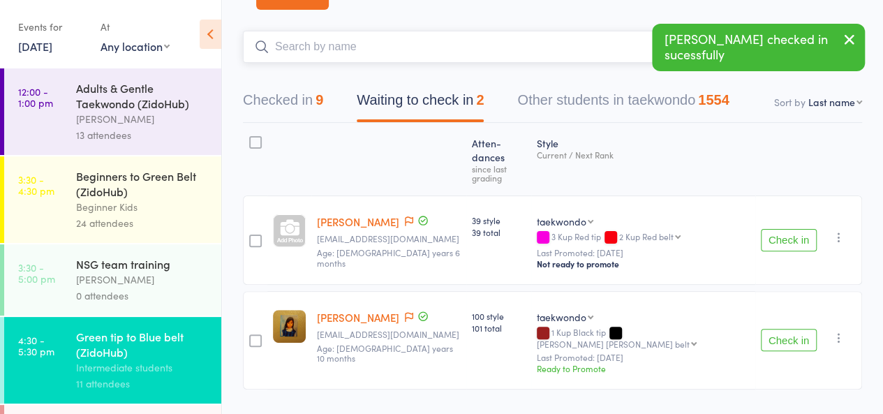
click at [523, 44] on input "search" at bounding box center [482, 47] width 479 height 32
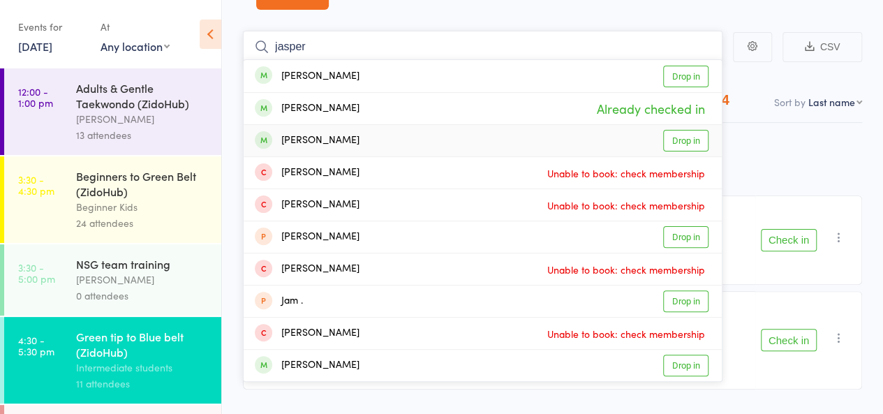
type input "jasper"
click at [671, 136] on link "Drop in" at bounding box center [685, 141] width 45 height 22
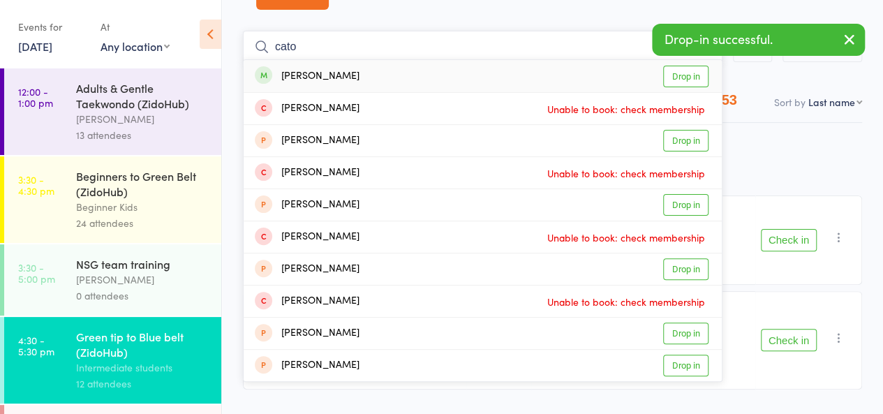
type input "cato"
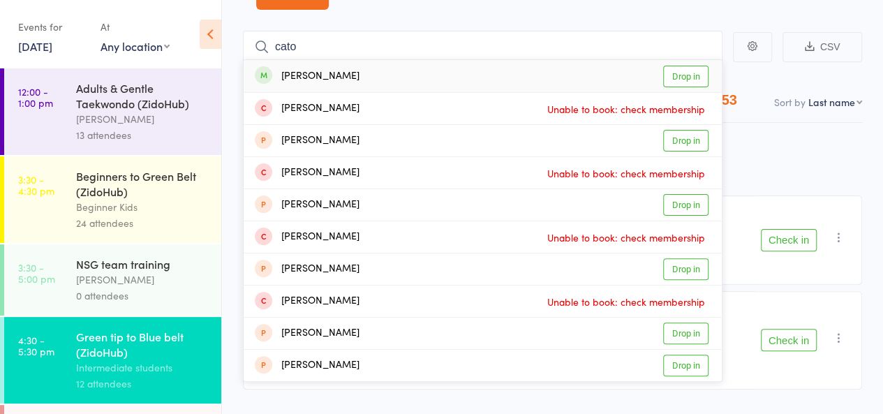
click at [682, 77] on link "Drop in" at bounding box center [685, 77] width 45 height 22
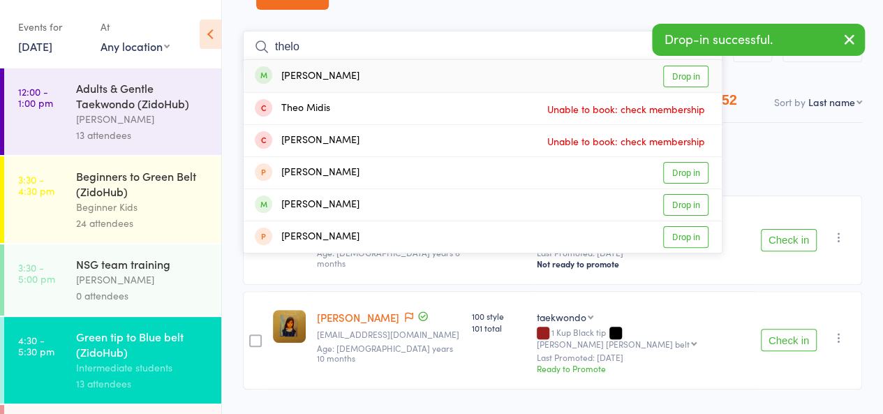
type input "thelo"
click at [682, 72] on link "Drop in" at bounding box center [685, 77] width 45 height 22
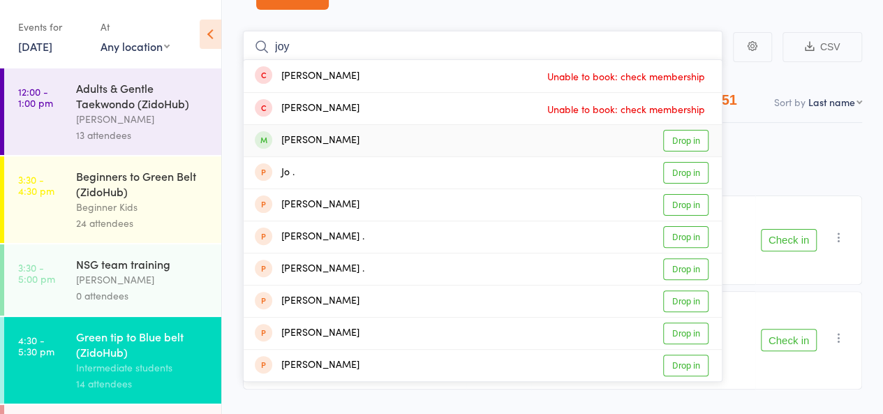
type input "joy"
click at [690, 130] on link "Drop in" at bounding box center [685, 141] width 45 height 22
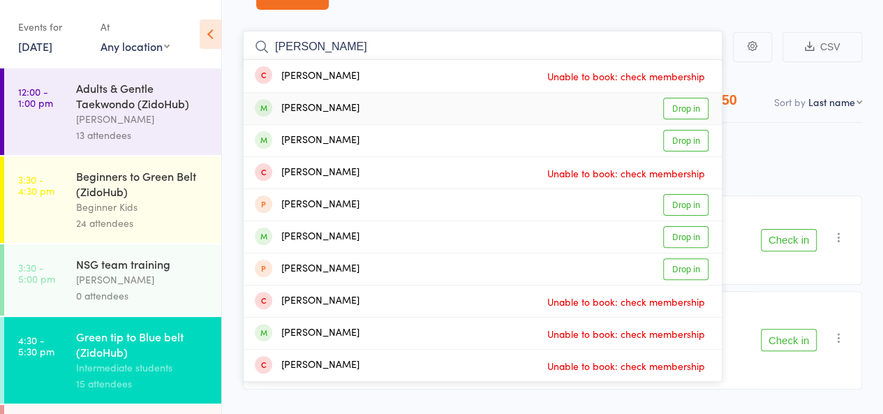
type input "[PERSON_NAME]"
click at [701, 111] on link "Drop in" at bounding box center [685, 109] width 45 height 22
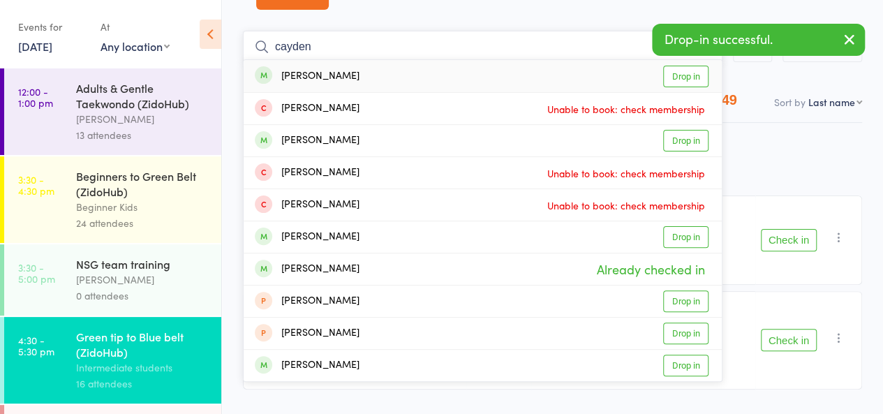
type input "cayden"
click at [693, 77] on link "Drop in" at bounding box center [685, 77] width 45 height 22
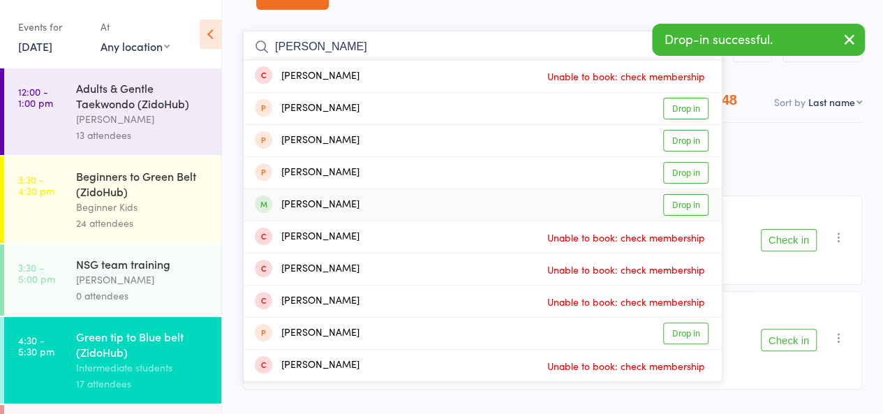
type input "[PERSON_NAME]"
click at [687, 200] on link "Drop in" at bounding box center [685, 205] width 45 height 22
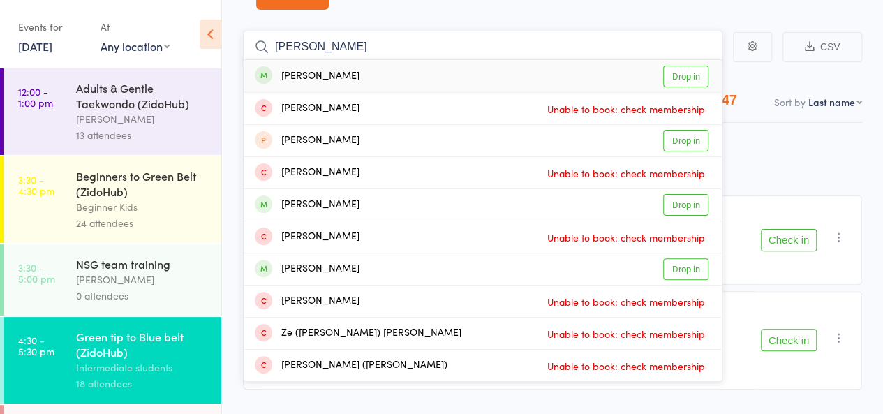
type input "[PERSON_NAME]"
click at [689, 80] on link "Drop in" at bounding box center [685, 77] width 45 height 22
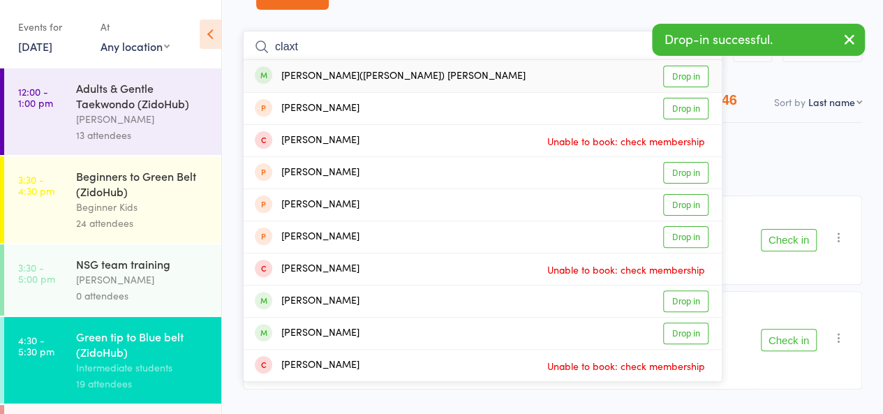
type input "claxt"
click at [680, 68] on link "Drop in" at bounding box center [685, 77] width 45 height 22
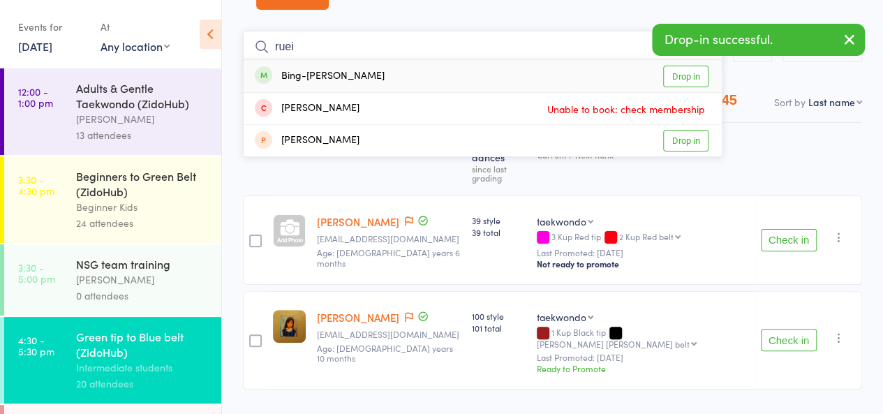
type input "ruei"
click at [692, 77] on link "Drop in" at bounding box center [685, 77] width 45 height 22
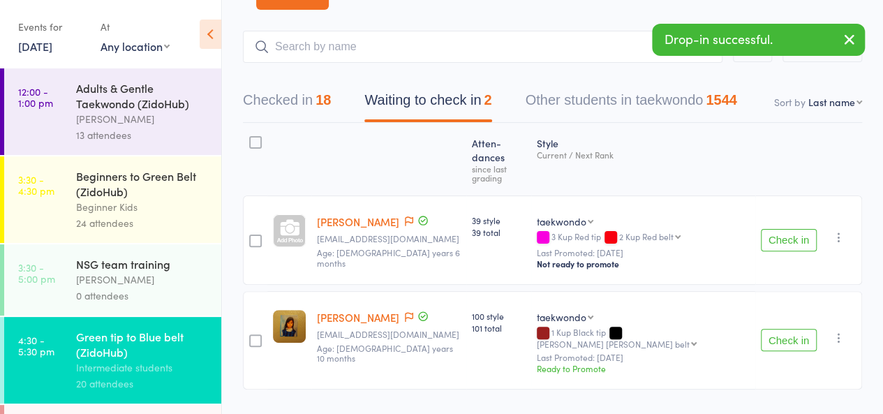
click at [784, 229] on button "Check in" at bounding box center [789, 240] width 56 height 22
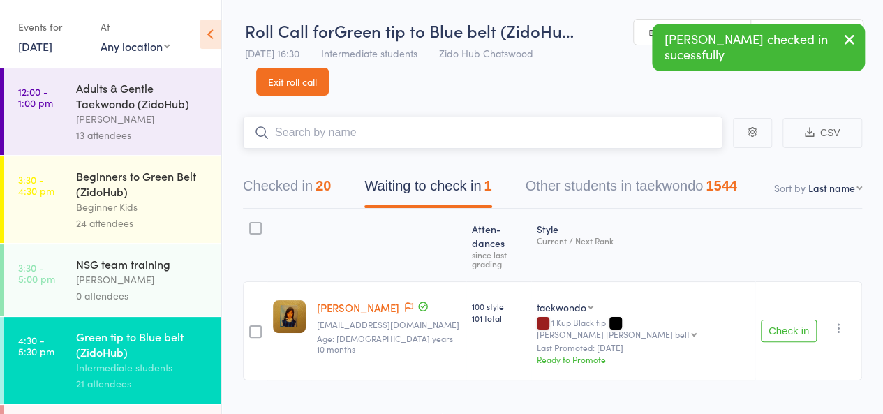
click at [536, 133] on input "search" at bounding box center [482, 133] width 479 height 32
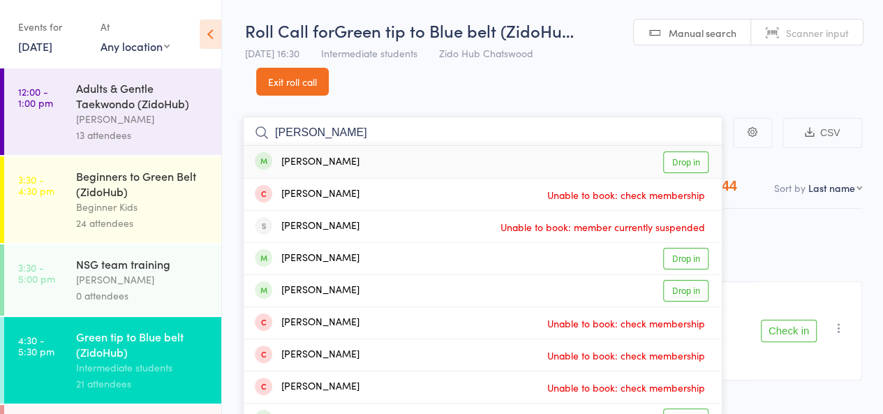
type input "[PERSON_NAME]"
click at [678, 164] on link "Drop in" at bounding box center [685, 162] width 45 height 22
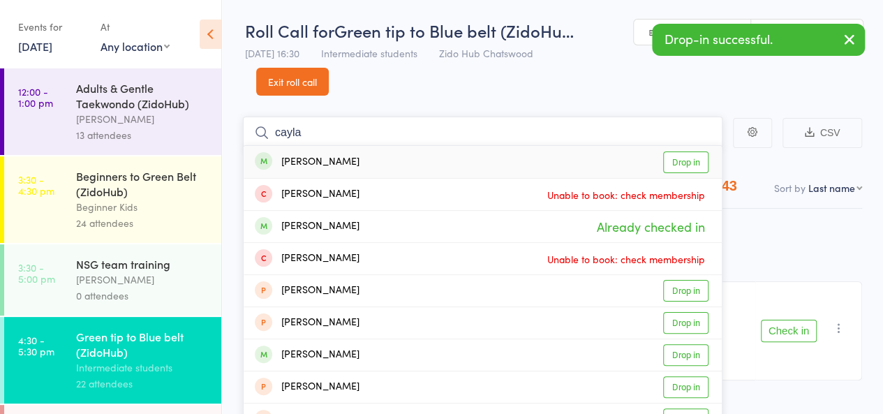
type input "cayla"
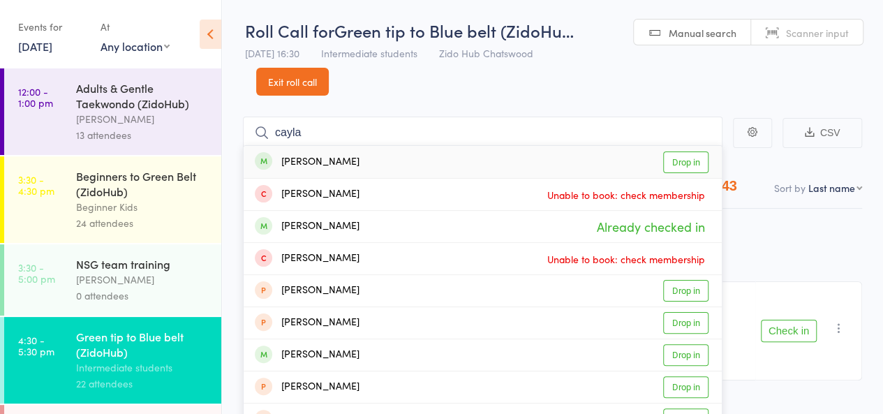
click at [695, 161] on link "Drop in" at bounding box center [685, 162] width 45 height 22
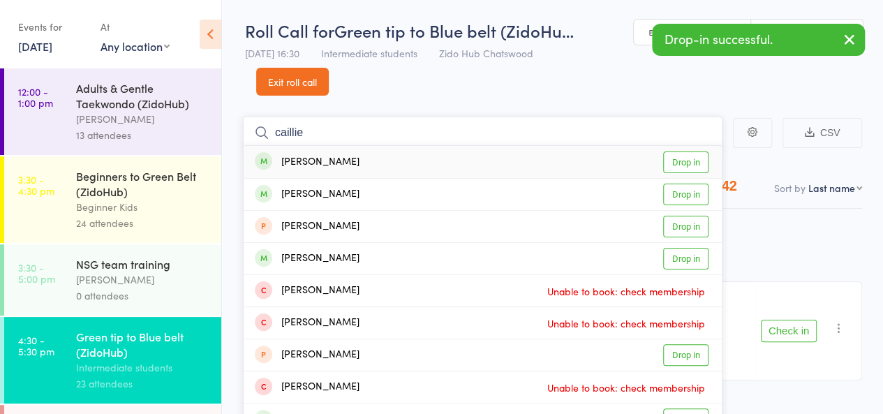
type input "caillie"
click at [694, 162] on link "Drop in" at bounding box center [685, 162] width 45 height 22
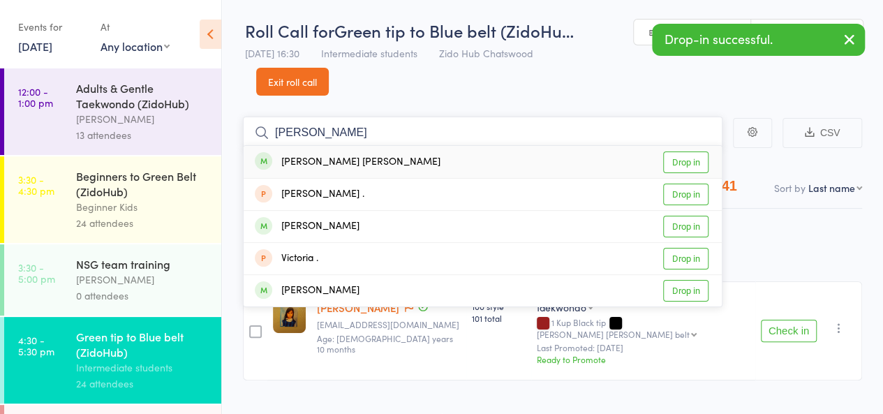
type input "[PERSON_NAME]"
click at [694, 158] on link "Drop in" at bounding box center [685, 162] width 45 height 22
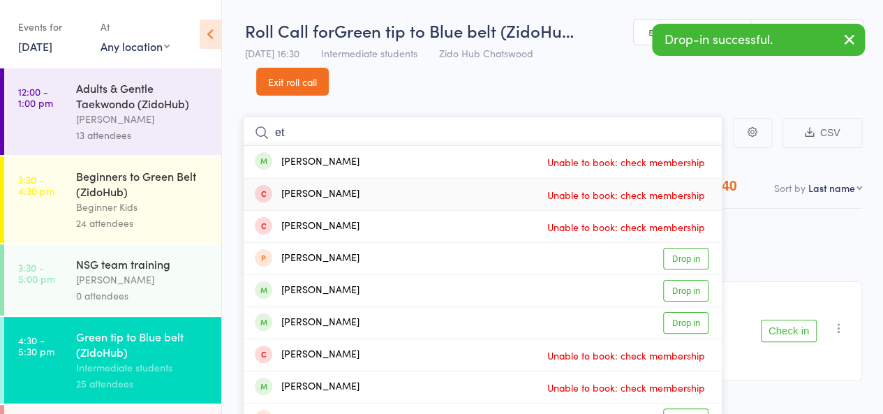
type input "e"
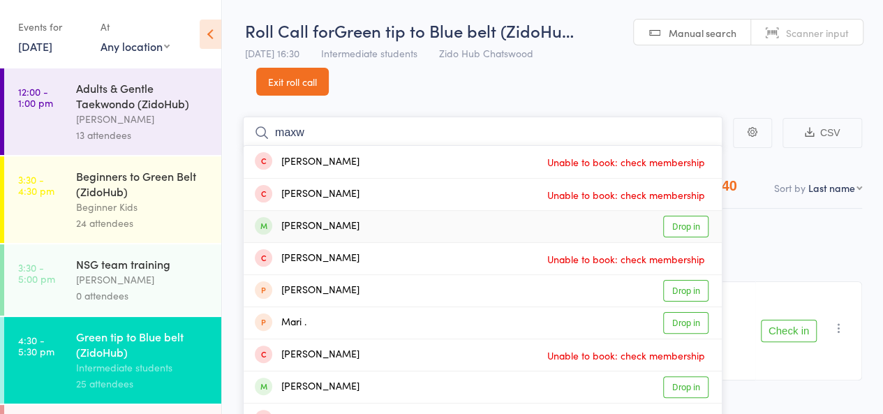
type input "maxw"
click at [682, 228] on link "Drop in" at bounding box center [685, 227] width 45 height 22
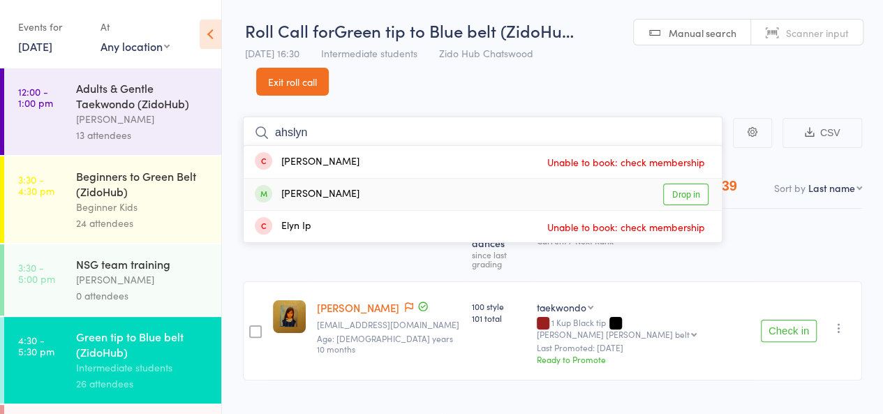
type input "ahslyn"
click at [694, 199] on link "Drop in" at bounding box center [685, 195] width 45 height 22
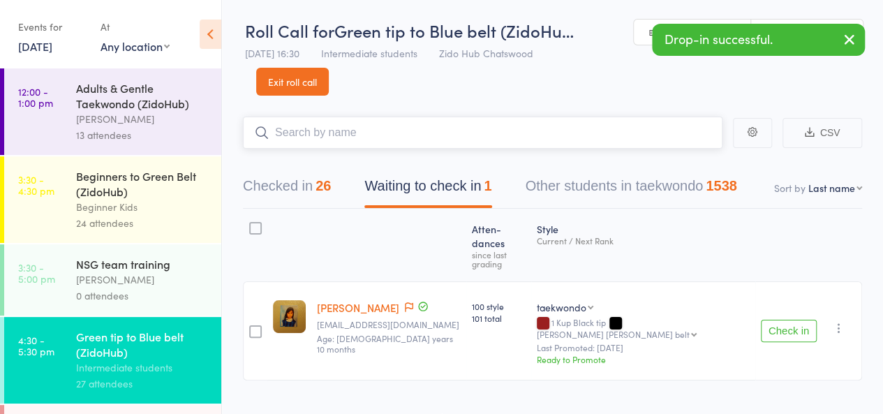
click at [694, 199] on button "Other students in taekwondo 1538" at bounding box center [630, 189] width 211 height 37
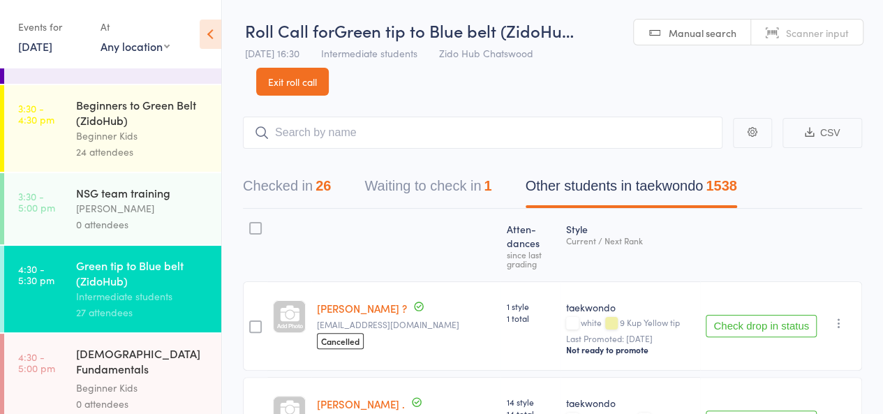
scroll to position [0, 0]
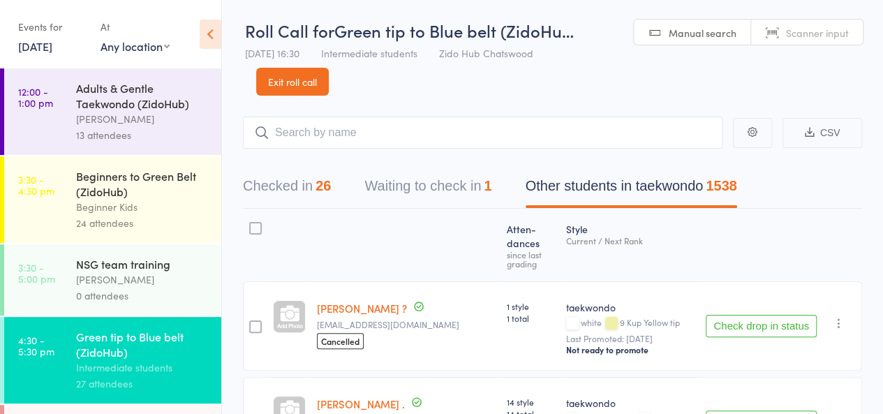
click at [412, 187] on button "Waiting to check in 1" at bounding box center [427, 189] width 127 height 37
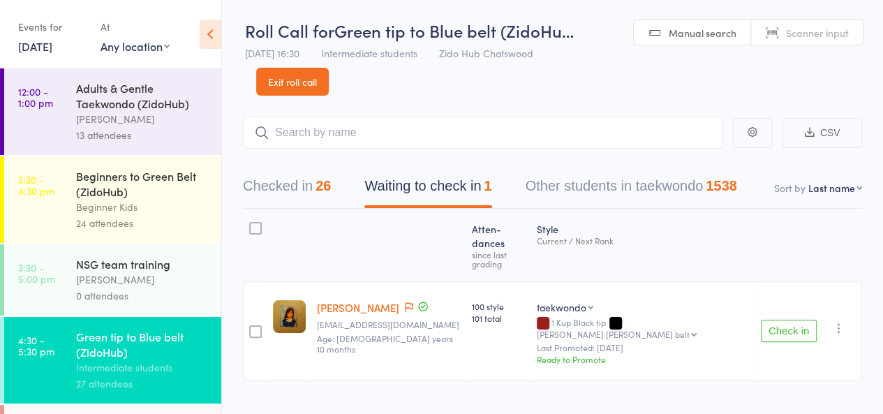
click at [268, 195] on button "Checked in 26" at bounding box center [287, 189] width 88 height 37
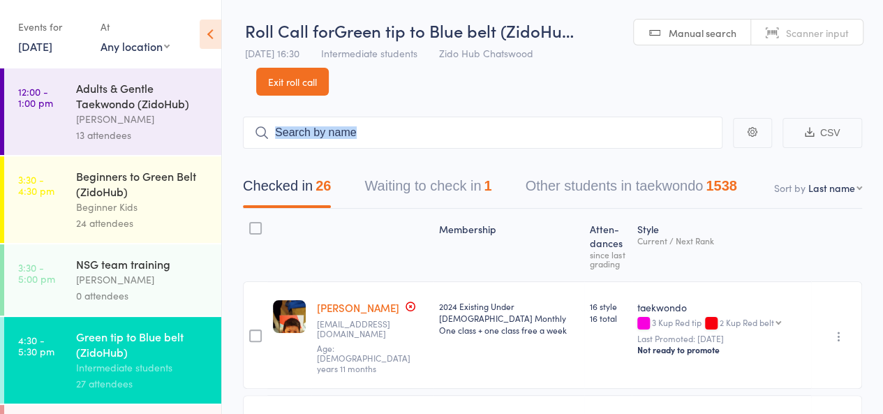
click at [404, 91] on header "Roll Call for Green tip to Blue belt (ZidoHu… [DATE] 16:30 Intermediate student…" at bounding box center [552, 47] width 661 height 96
drag, startPoint x: 404, startPoint y: 91, endPoint x: 386, endPoint y: 94, distance: 18.4
click at [386, 94] on header "Roll Call for Green tip to Blue belt (ZidoHu… [DATE] 16:30 Intermediate student…" at bounding box center [552, 47] width 661 height 96
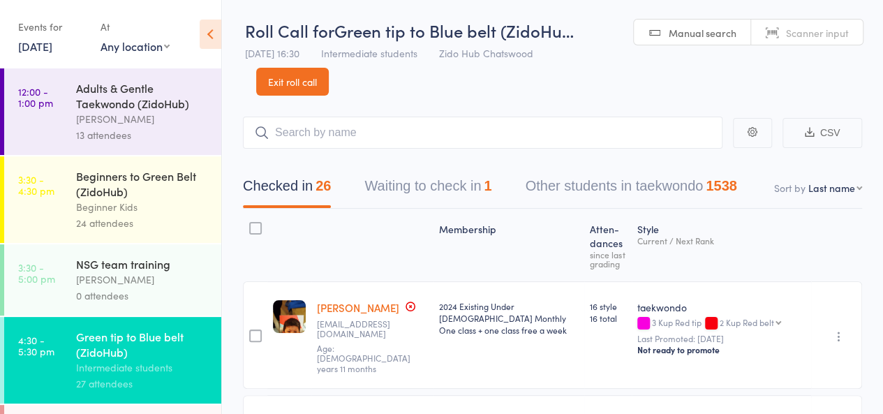
click at [384, 93] on header "Roll Call for Green tip to Blue belt (ZidoHu… [DATE] 16:30 Intermediate student…" at bounding box center [552, 47] width 661 height 96
